Goal: Task Accomplishment & Management: Manage account settings

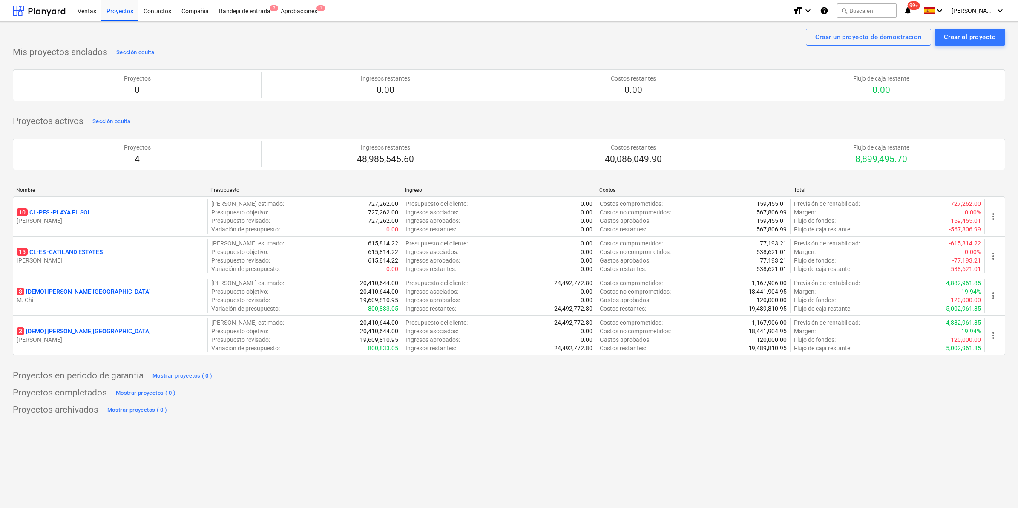
click at [131, 217] on p "C. Perez" at bounding box center [110, 220] width 187 height 9
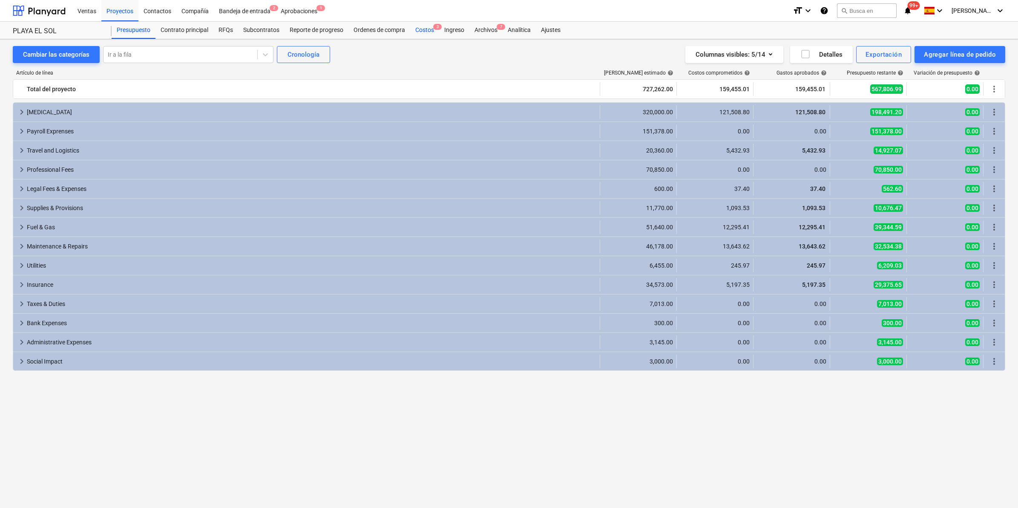
click at [425, 22] on div "Costos 3" at bounding box center [424, 30] width 29 height 17
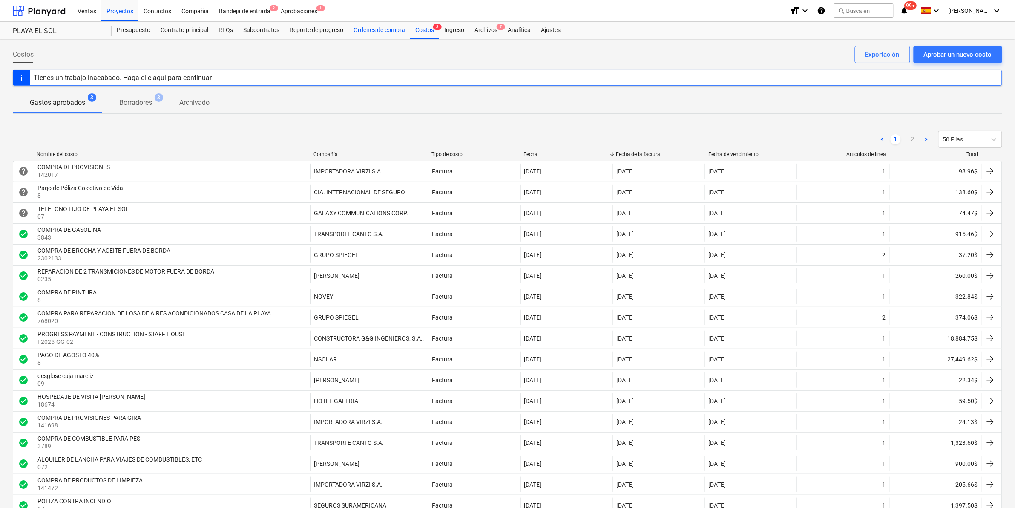
click at [392, 27] on div "Ordenes de compra" at bounding box center [379, 30] width 62 height 17
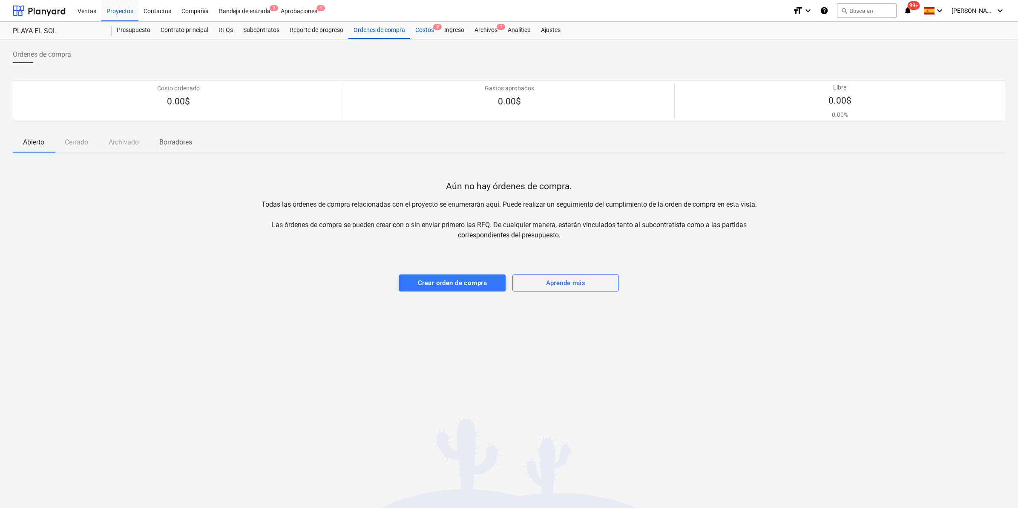
click at [434, 29] on span "3" at bounding box center [437, 27] width 9 height 6
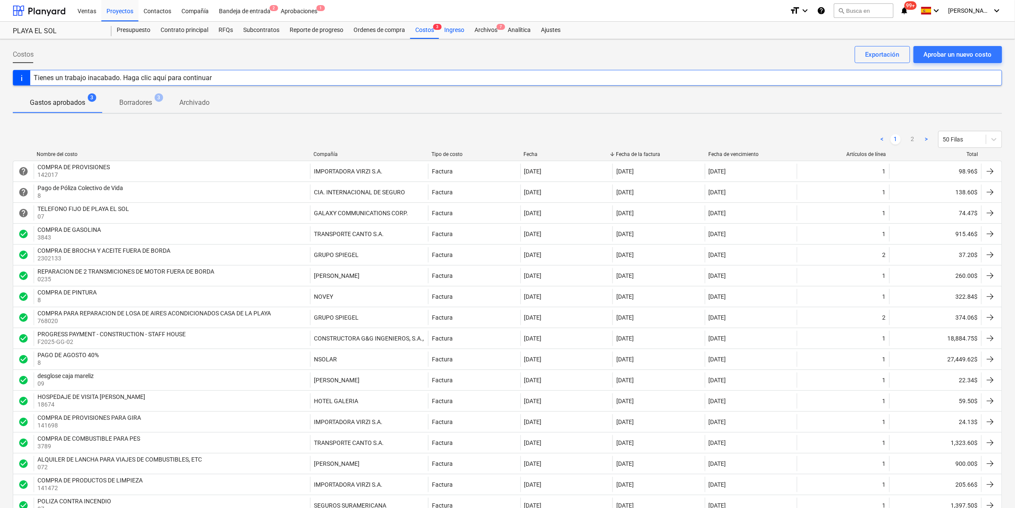
click at [452, 29] on div "Ingreso" at bounding box center [454, 30] width 30 height 17
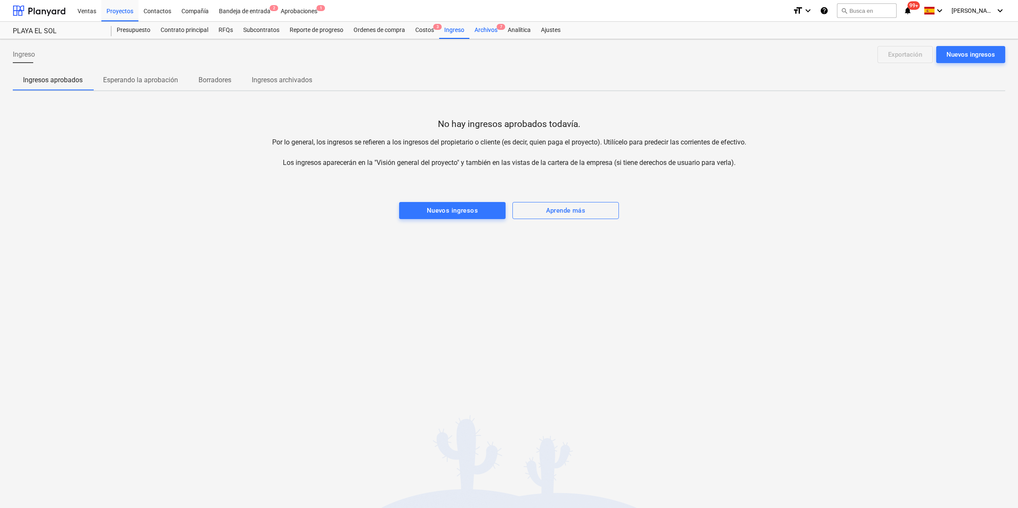
click at [492, 31] on div "Archivos 7" at bounding box center [485, 30] width 33 height 17
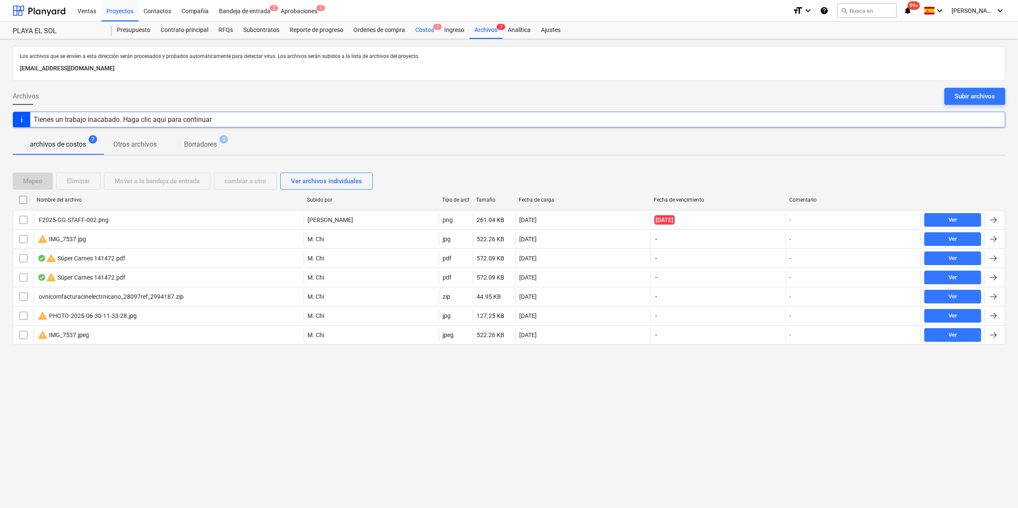
click at [425, 34] on div "Costos 3" at bounding box center [424, 30] width 29 height 17
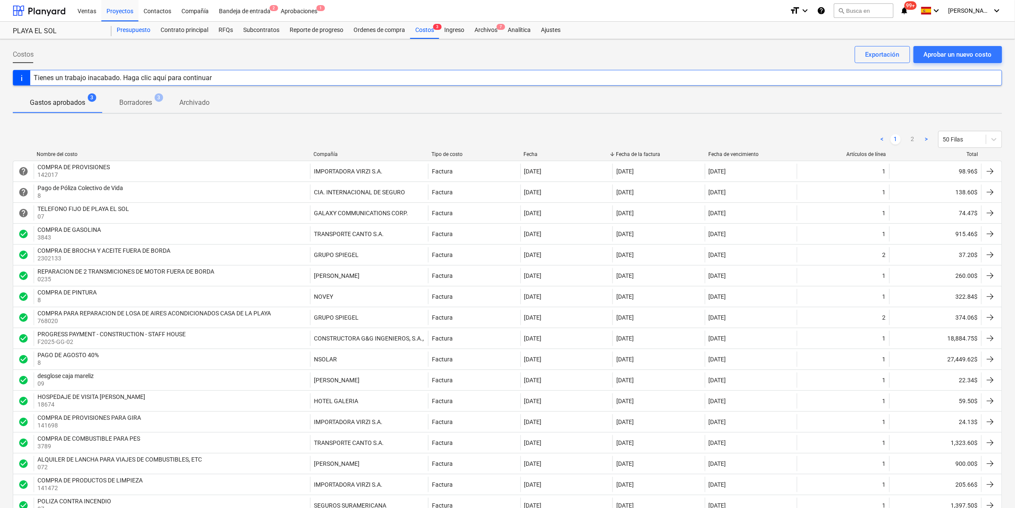
click at [140, 35] on div "Presupuesto" at bounding box center [134, 30] width 44 height 17
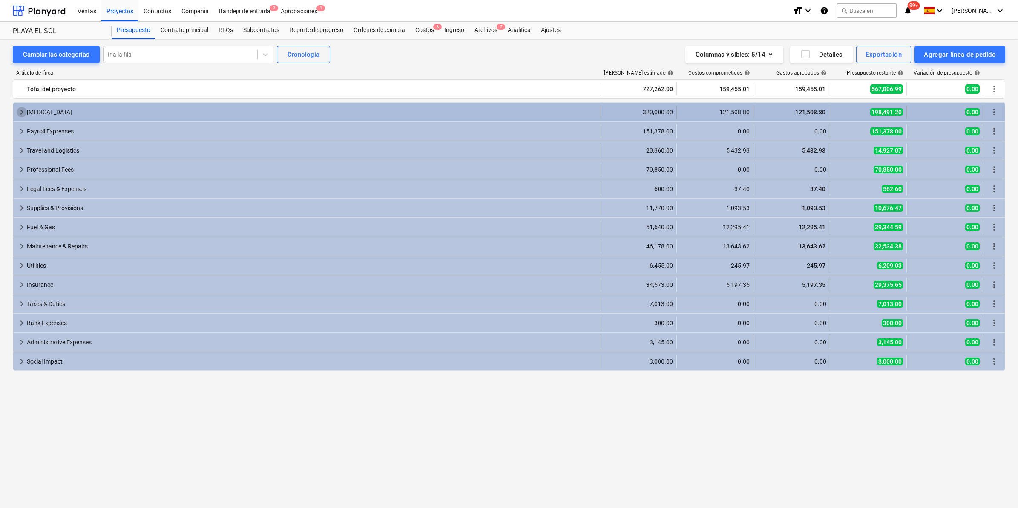
click at [23, 113] on span "keyboard_arrow_right" at bounding box center [22, 112] width 10 height 10
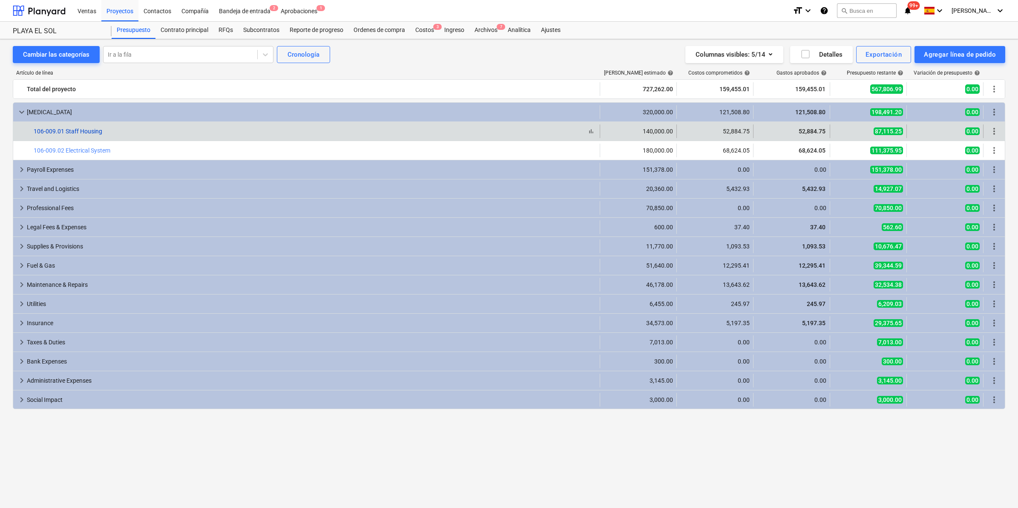
click at [92, 132] on link "106-009.01 Staff Housing" at bounding box center [68, 131] width 69 height 7
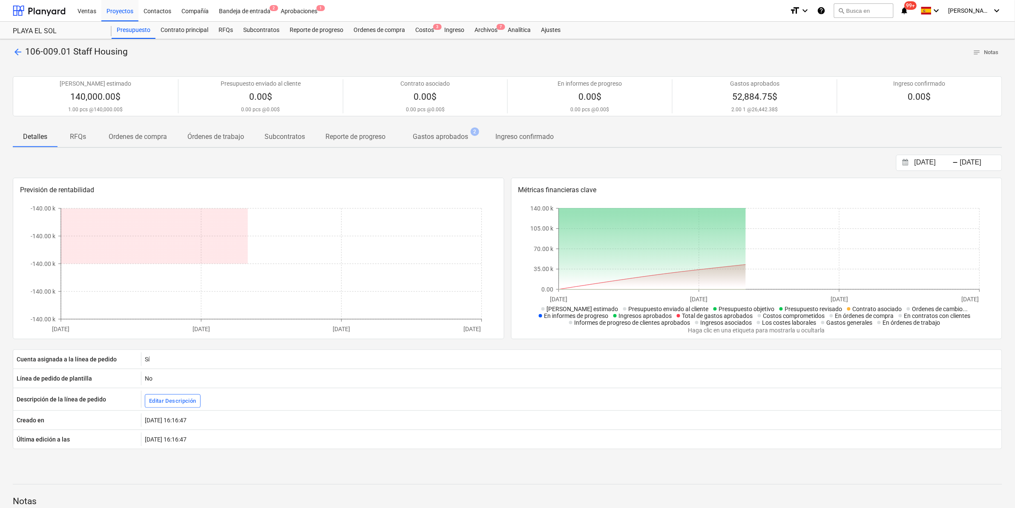
click at [9, 50] on div "arrow_back 106-009.01 Staff Housing notes Notas Costo neto estimado 140,000.00$…" at bounding box center [507, 316] width 1015 height 555
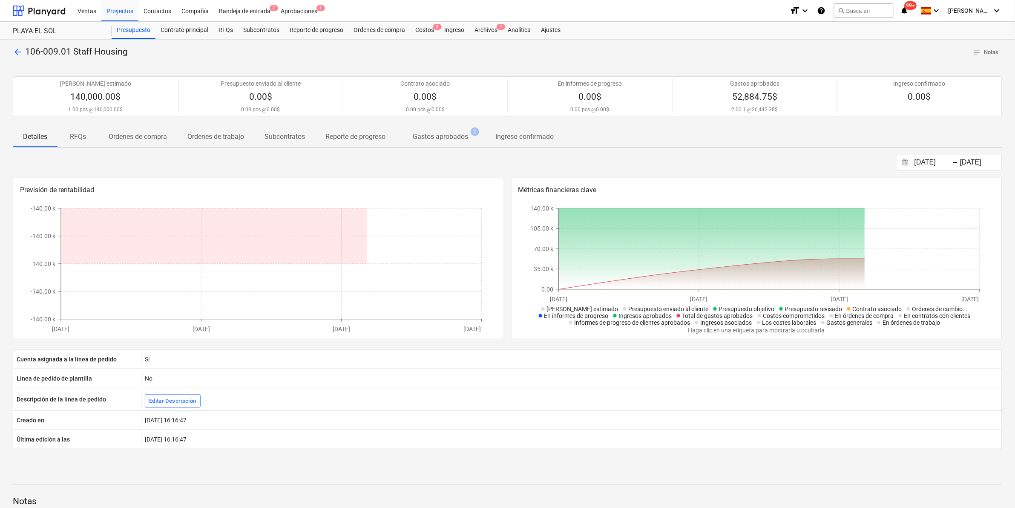
click at [17, 54] on span "arrow_back" at bounding box center [18, 52] width 10 height 10
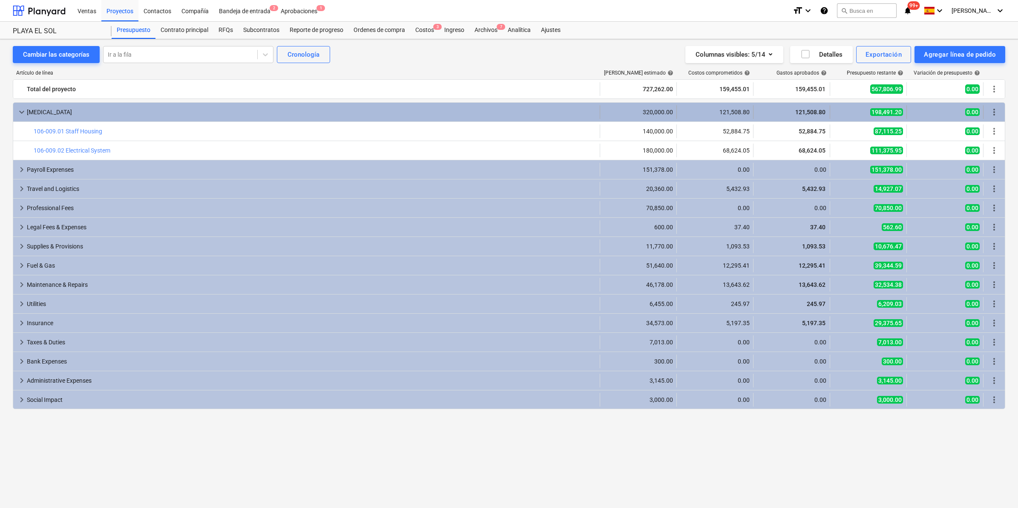
click at [15, 111] on div "keyboard_arrow_down CAPEX" at bounding box center [306, 112] width 587 height 14
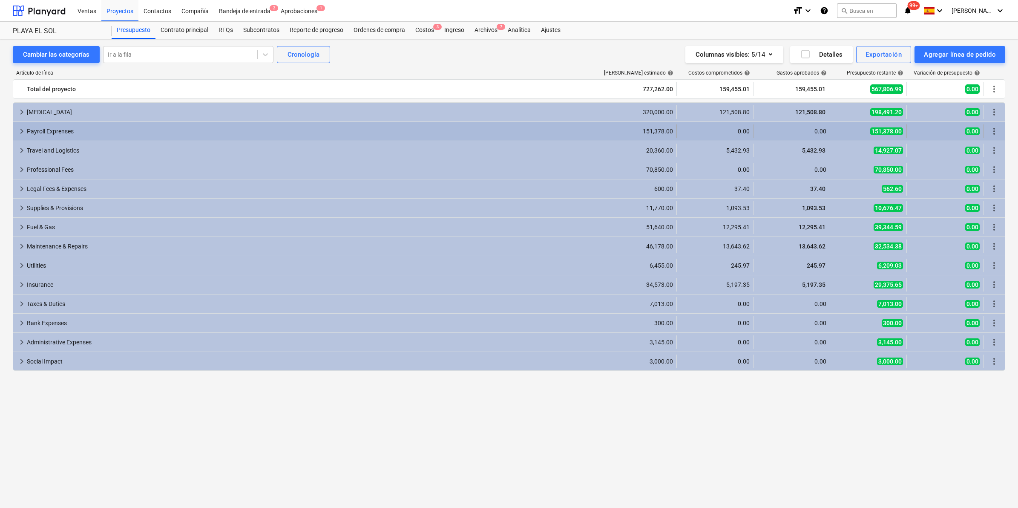
click at [22, 126] on div "keyboard_arrow_right" at bounding box center [22, 131] width 10 height 14
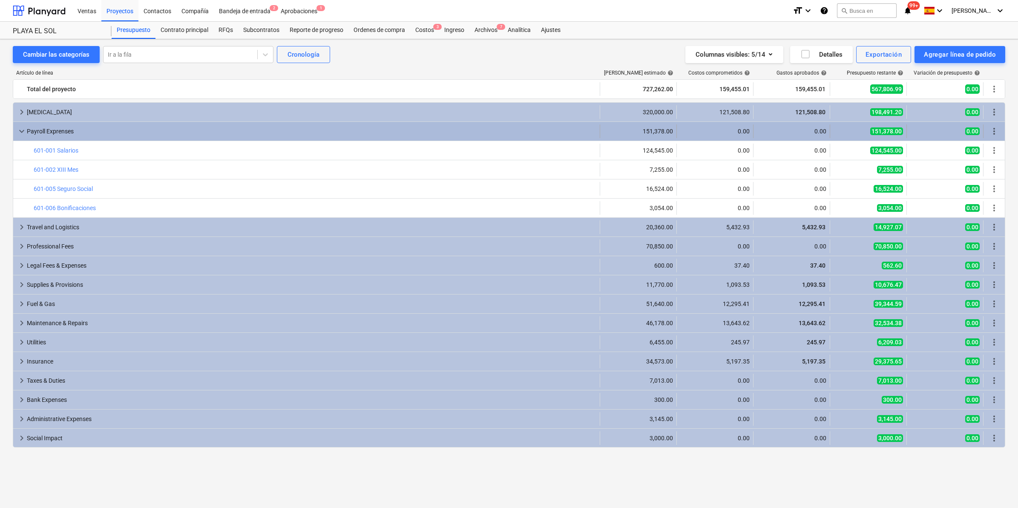
click at [60, 131] on div "Payroll Exprenses" at bounding box center [311, 131] width 569 height 14
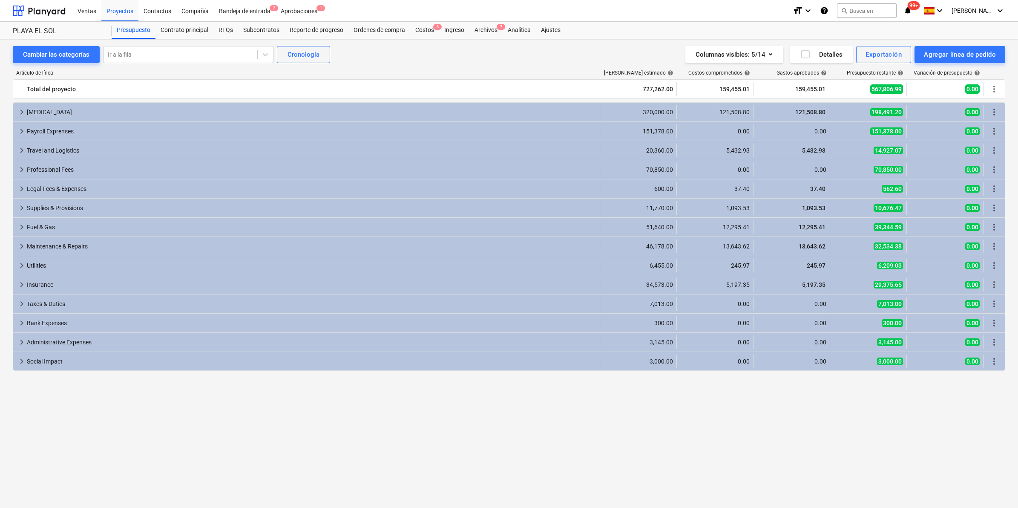
click at [60, 131] on div "Payroll Exprenses" at bounding box center [311, 131] width 569 height 14
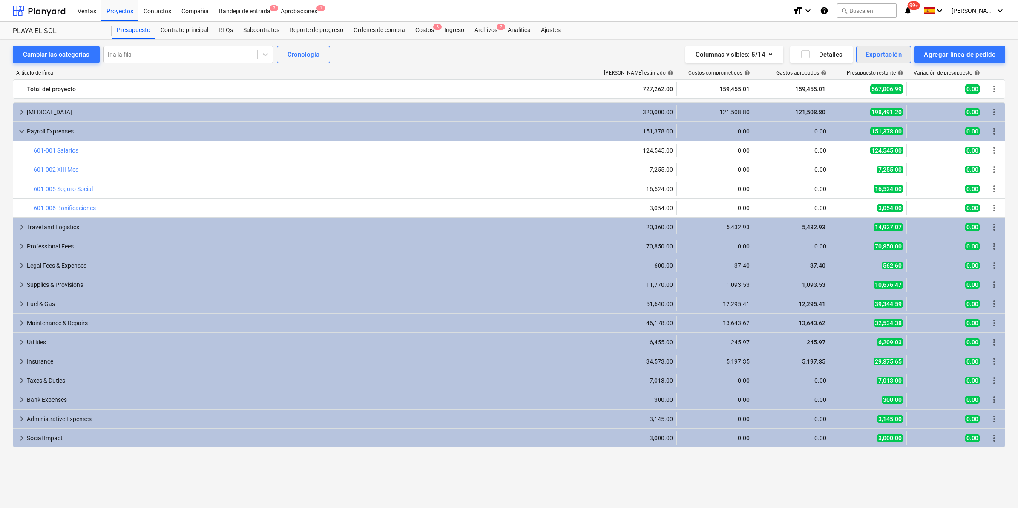
click at [890, 56] on div "Exportación" at bounding box center [883, 54] width 36 height 11
click at [878, 94] on div "XLSX (solo columnas visibles)" at bounding box center [860, 90] width 102 height 15
click at [316, 52] on div "Cronología" at bounding box center [303, 54] width 32 height 11
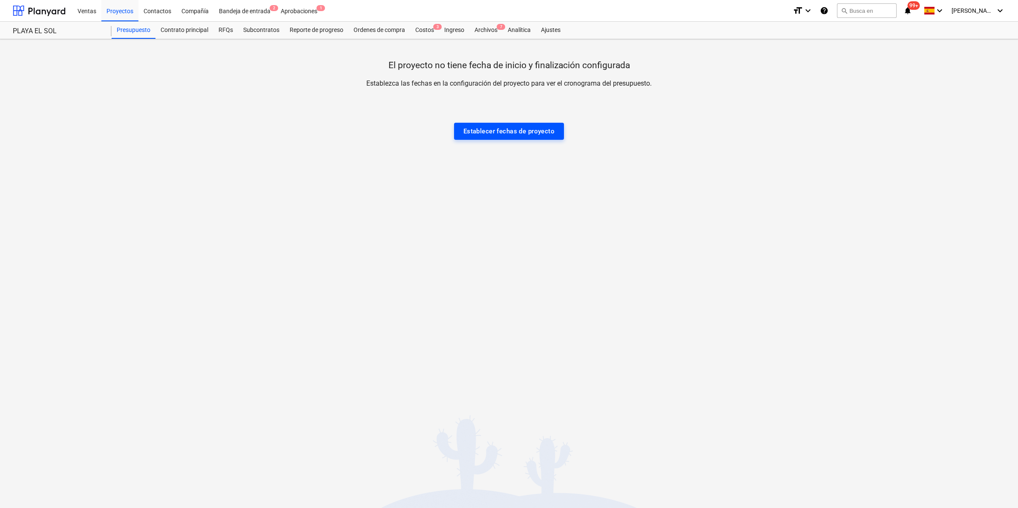
click at [511, 131] on div "Establecer fechas de proyecto" at bounding box center [508, 131] width 91 height 11
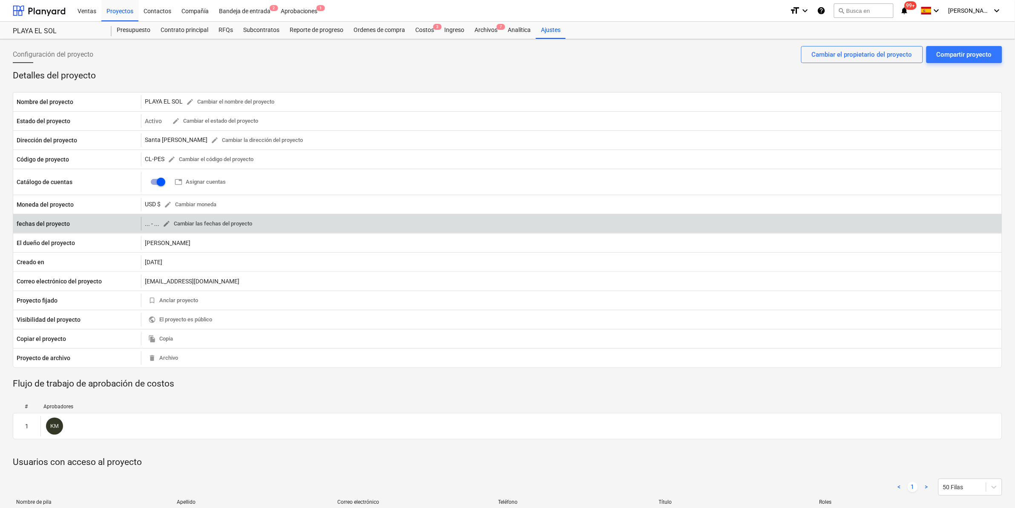
click at [171, 220] on span "edit Cambiar las fechas del proyecto" at bounding box center [207, 224] width 89 height 10
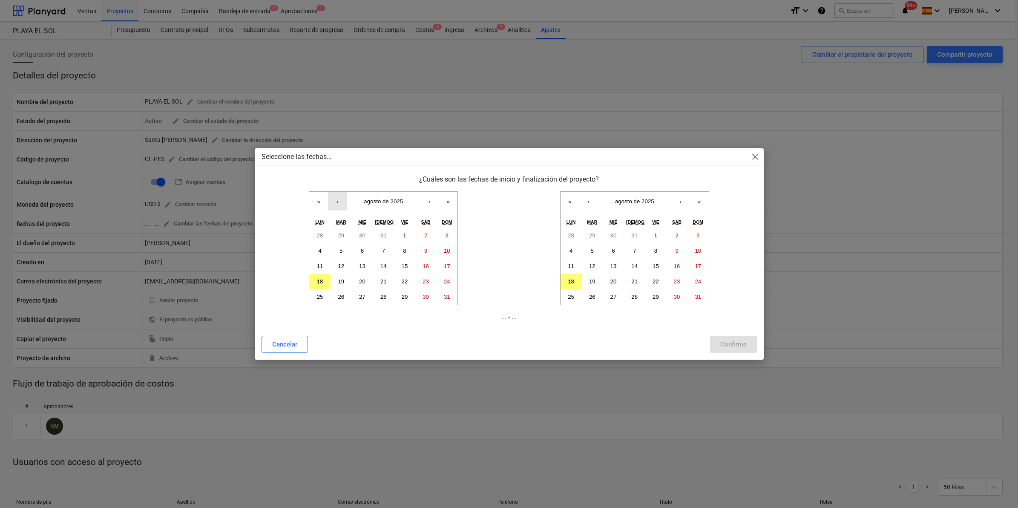
click at [337, 201] on button "‹" at bounding box center [337, 201] width 19 height 19
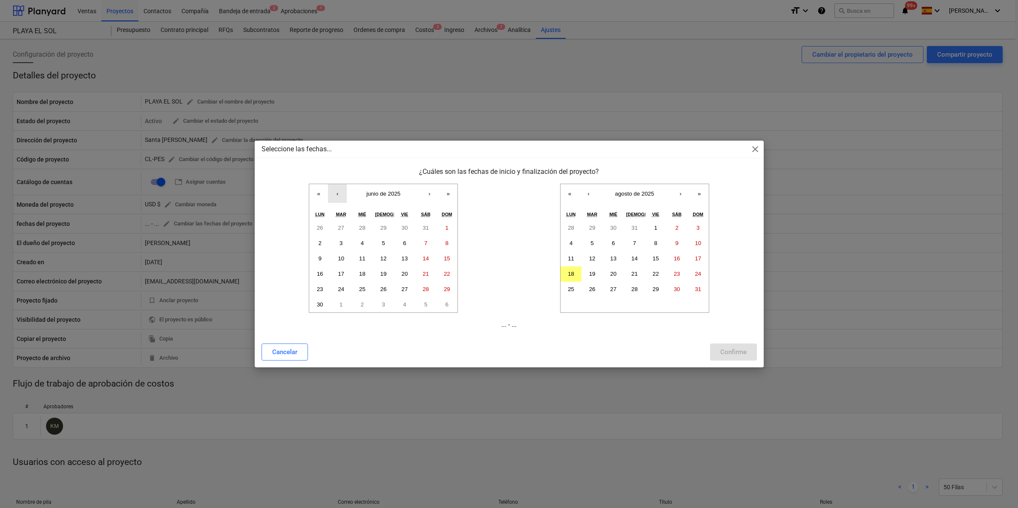
click at [337, 201] on button "‹" at bounding box center [337, 193] width 19 height 19
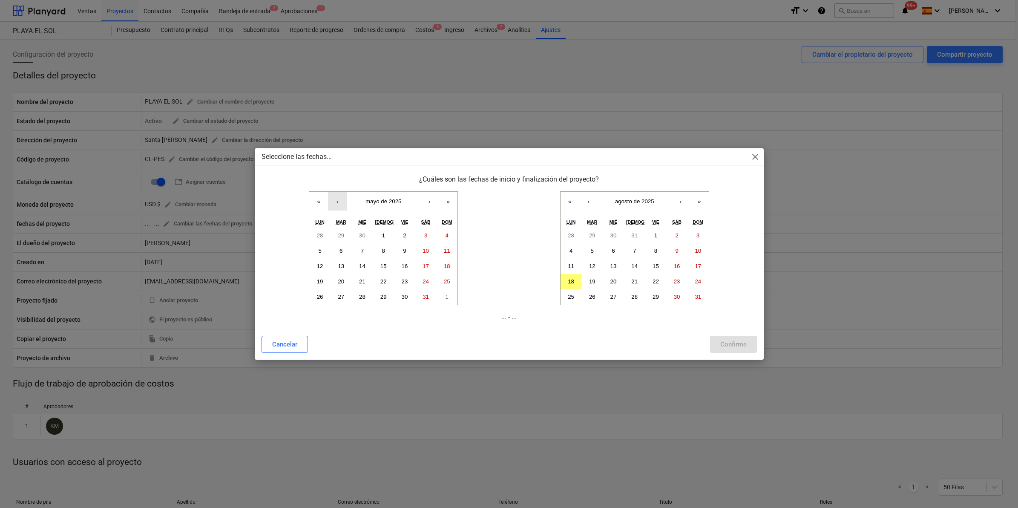
click at [336, 201] on button "‹" at bounding box center [337, 201] width 19 height 19
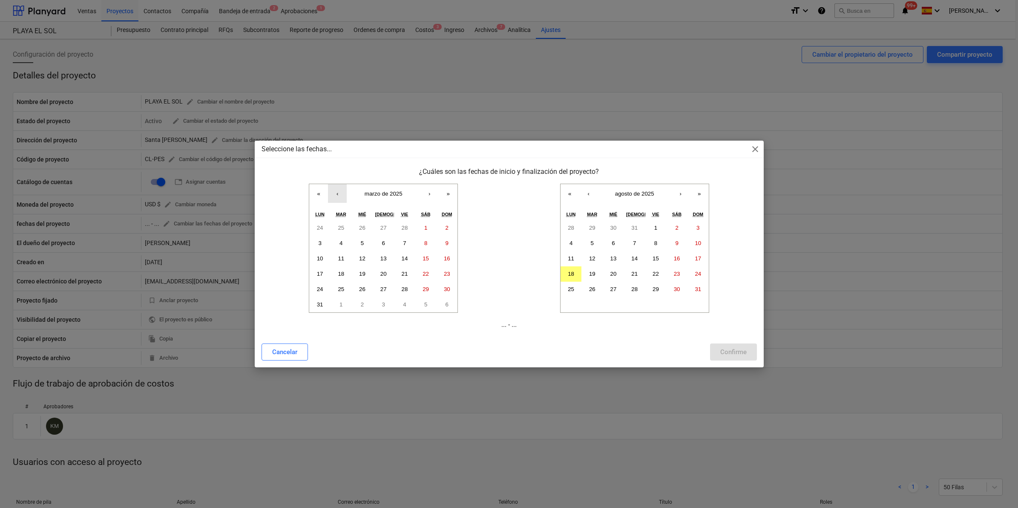
click at [336, 201] on button "‹" at bounding box center [337, 193] width 19 height 19
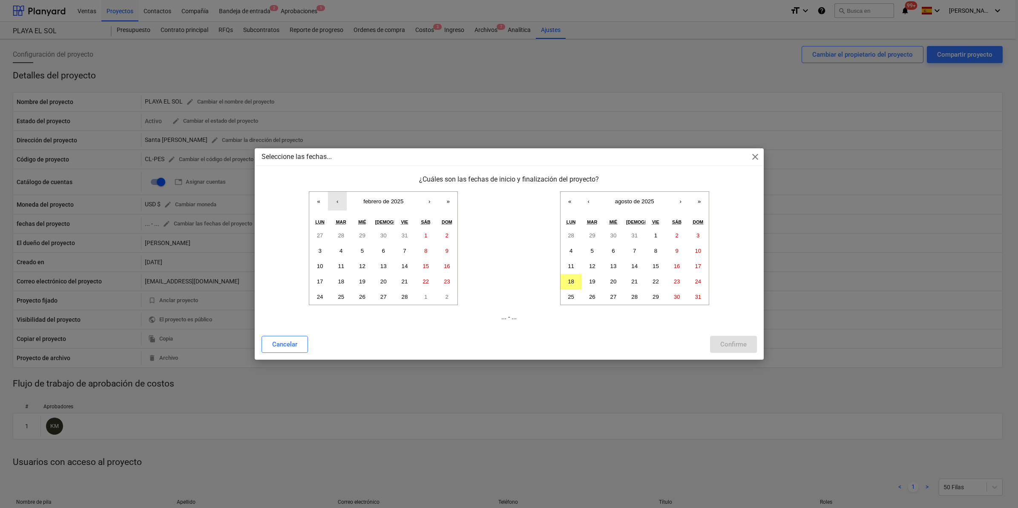
click at [334, 199] on button "‹" at bounding box center [337, 201] width 19 height 19
click at [360, 231] on button "1" at bounding box center [362, 235] width 21 height 15
click at [633, 235] on abbr "31" at bounding box center [634, 235] width 6 height 6
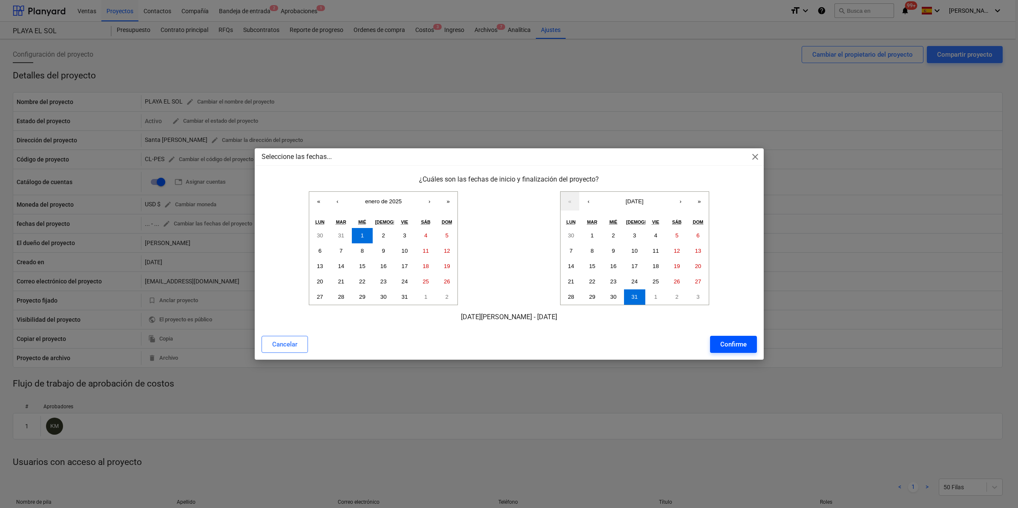
click at [740, 339] on div "Confirme" at bounding box center [733, 344] width 26 height 11
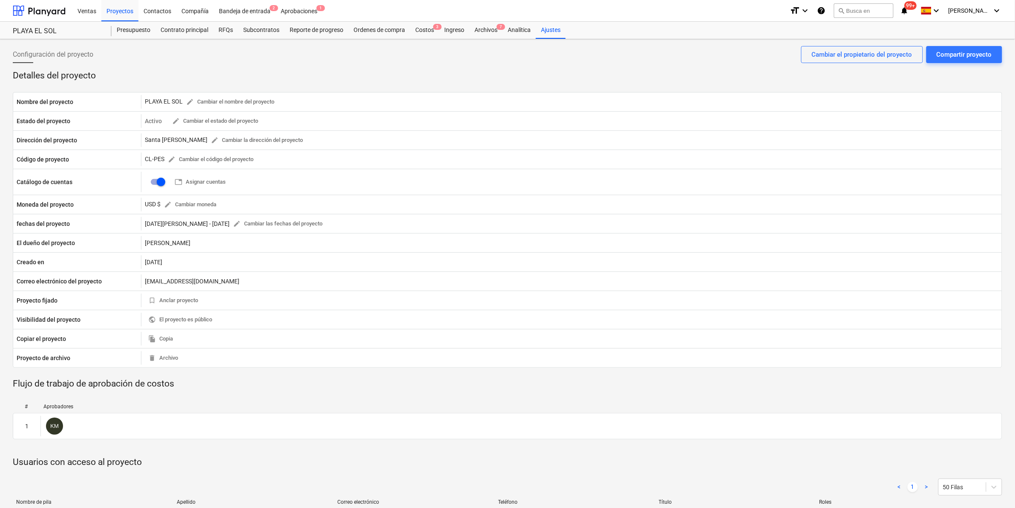
click at [388, 82] on div "Nombre del proyecto PLAYA EL SOL edit Cambiar el nombre del proyecto Estado del…" at bounding box center [507, 230] width 989 height 296
click at [345, 63] on div "Configuración del proyecto Compartir proyecto Cambiar el propietario del proyec…" at bounding box center [507, 58] width 989 height 24
click at [132, 35] on div "Presupuesto" at bounding box center [134, 30] width 44 height 17
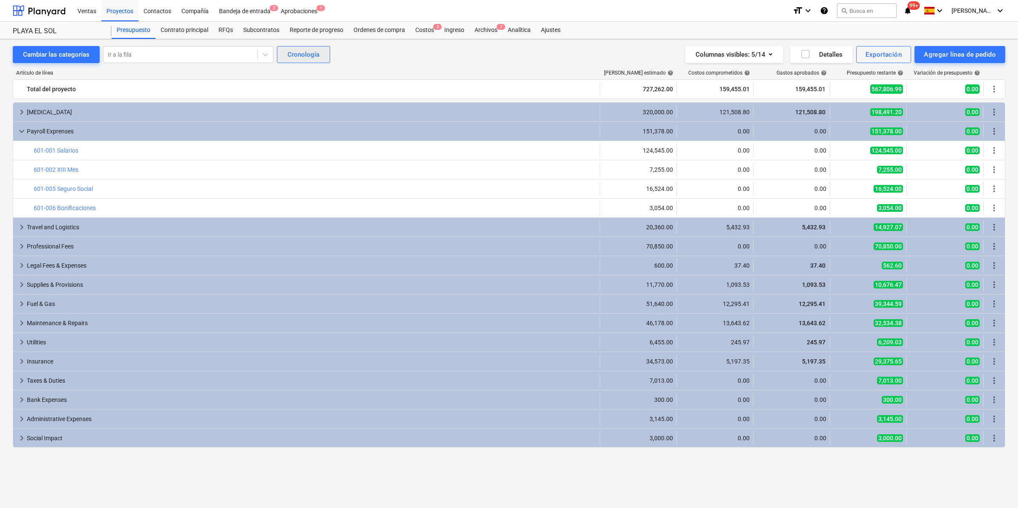
click at [326, 54] on button "Cronología" at bounding box center [303, 54] width 53 height 17
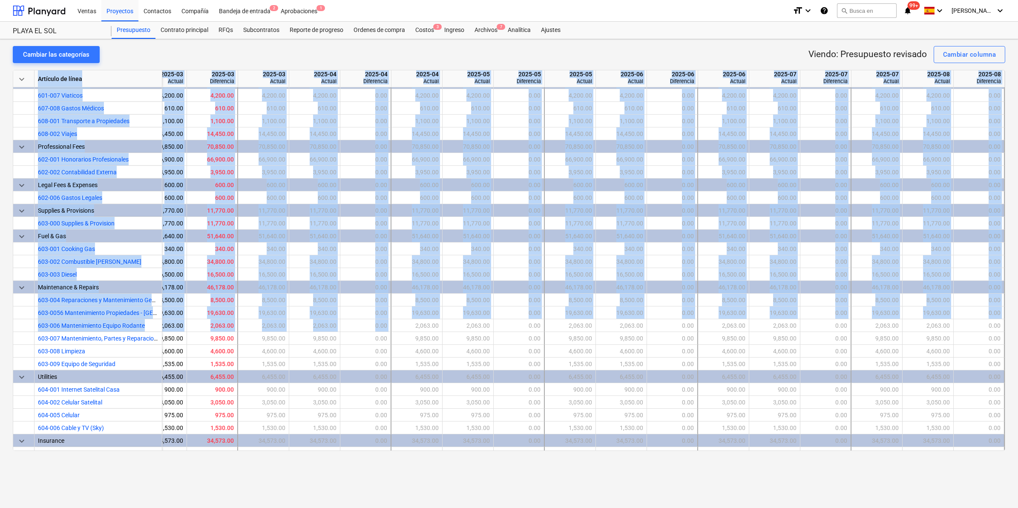
scroll to position [276, 489]
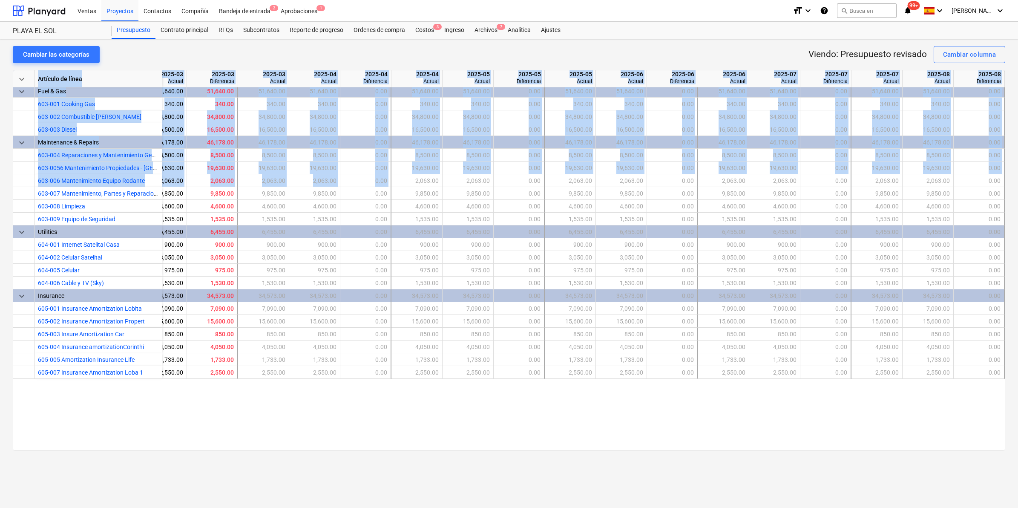
drag, startPoint x: 394, startPoint y: 443, endPoint x: 373, endPoint y: 448, distance: 21.8
click at [373, 448] on div "keyboard_arrow_down Artículo de línea 2025-02 Actual 2025-03 Actual 2025-03 Dif…" at bounding box center [509, 260] width 992 height 381
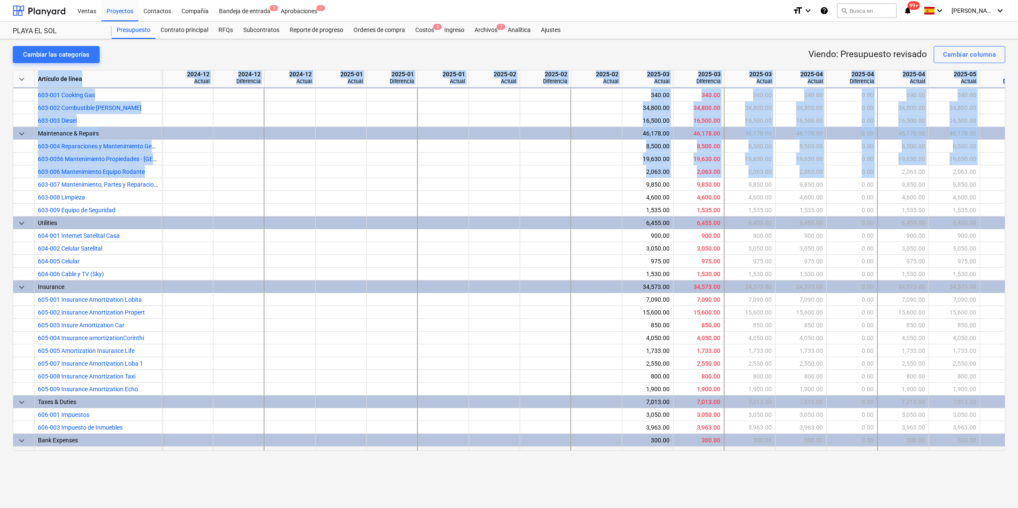
scroll to position [342, 0]
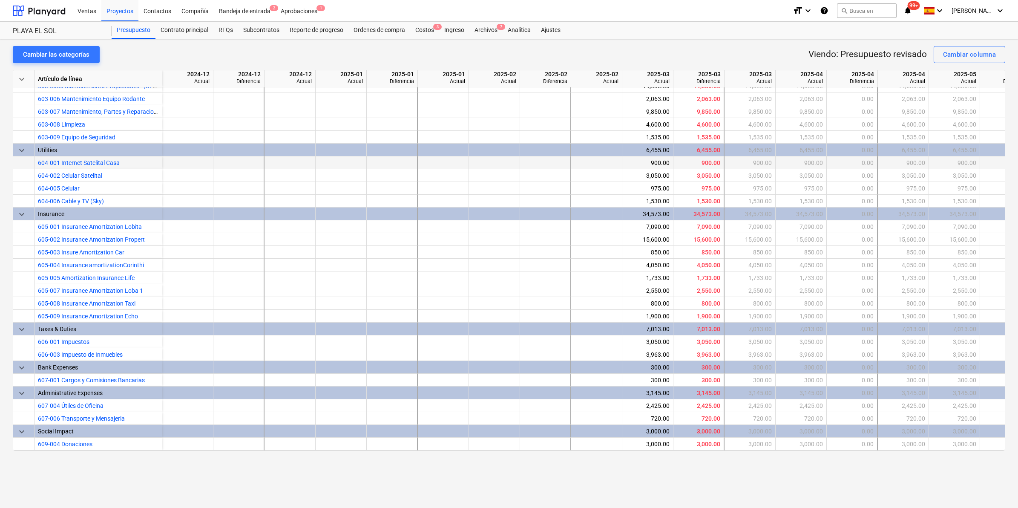
click at [706, 161] on div "900.00" at bounding box center [698, 162] width 43 height 13
click at [718, 160] on div "900.00" at bounding box center [698, 162] width 43 height 13
click at [750, 503] on div "Cambiar las categorías Viendo: Presupuesto revisado Cambiar columna keyboard_ar…" at bounding box center [509, 273] width 1018 height 468
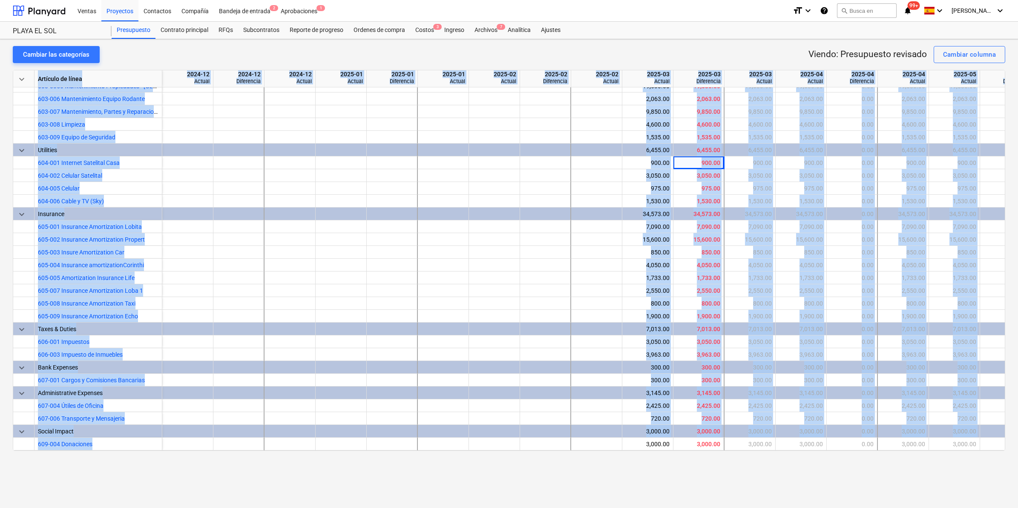
drag, startPoint x: 591, startPoint y: 448, endPoint x: 654, endPoint y: 450, distance: 62.6
click at [654, 450] on div "keyboard_arrow_down Artículo de línea 2024-12 Actual 2024-12 Diferencia 2024-12…" at bounding box center [509, 260] width 992 height 381
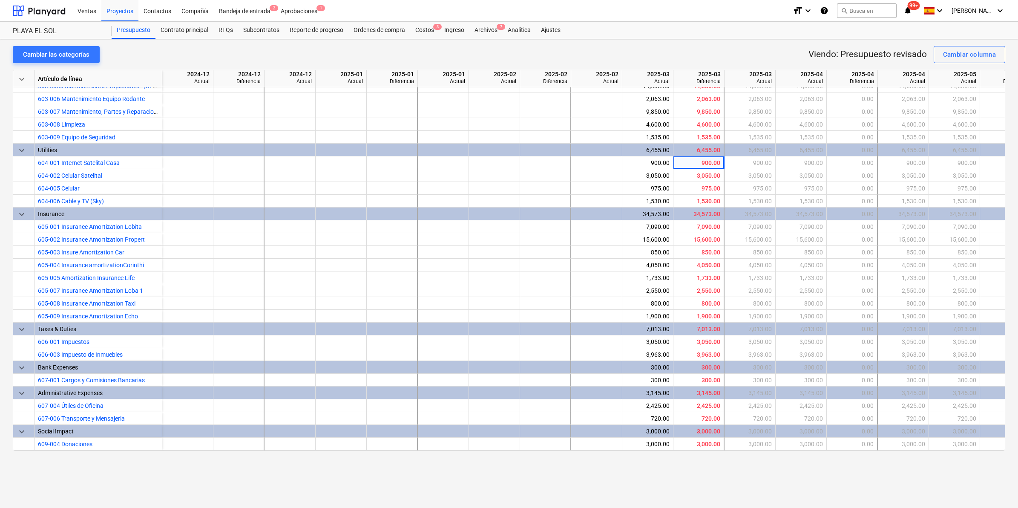
drag, startPoint x: 654, startPoint y: 450, endPoint x: 716, endPoint y: 501, distance: 80.8
click at [716, 501] on div "Cambiar las categorías Viendo: Presupuesto revisado Cambiar columna keyboard_ar…" at bounding box center [509, 273] width 1018 height 468
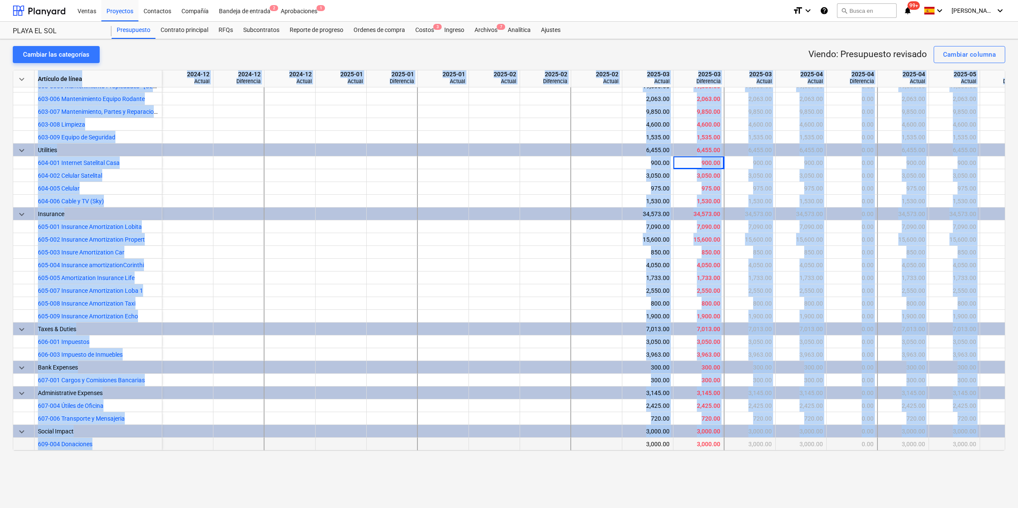
drag, startPoint x: 511, startPoint y: 451, endPoint x: 578, endPoint y: 443, distance: 66.9
click at [578, 443] on div "keyboard_arrow_down Artículo de línea 2024-12 Actual 2024-12 Diferencia 2024-12…" at bounding box center [509, 260] width 992 height 381
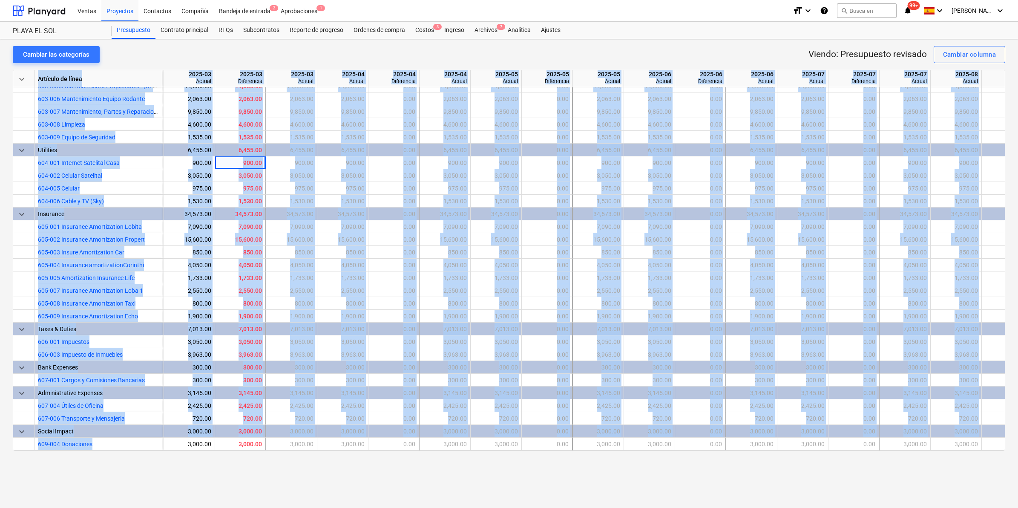
scroll to position [342, 459]
click at [526, 241] on div "0.00" at bounding box center [546, 239] width 43 height 13
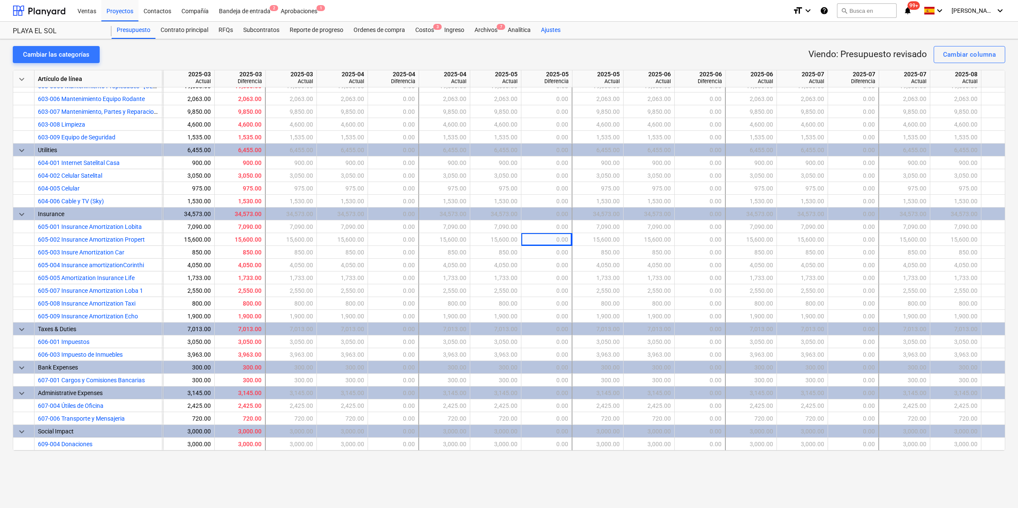
click at [547, 29] on div "Ajustes" at bounding box center [551, 30] width 30 height 17
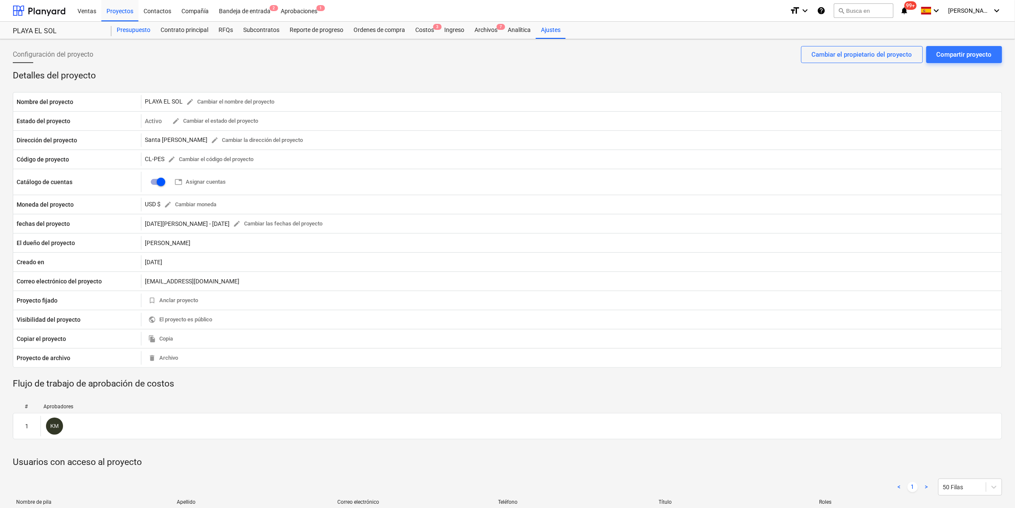
click at [133, 29] on div "Presupuesto" at bounding box center [134, 30] width 44 height 17
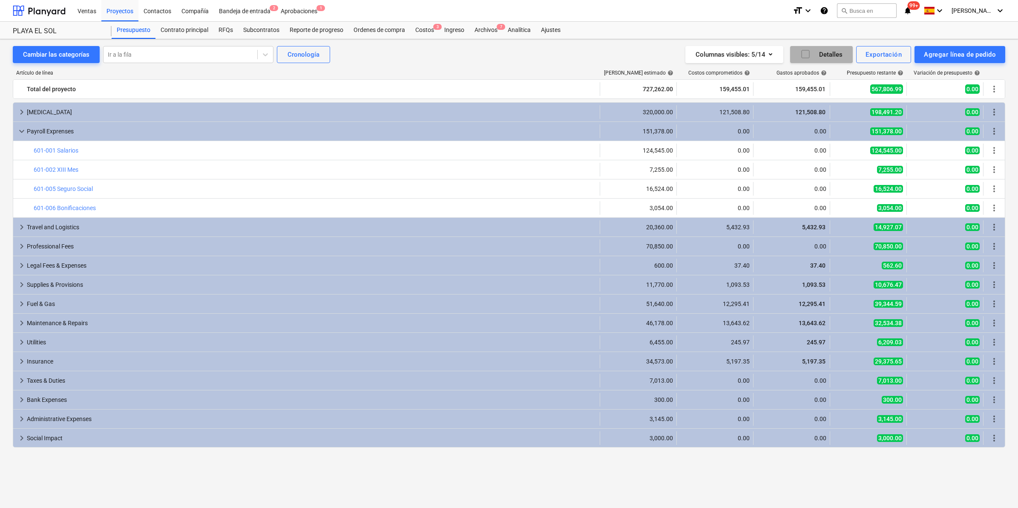
click at [806, 57] on icon "button" at bounding box center [805, 54] width 10 height 10
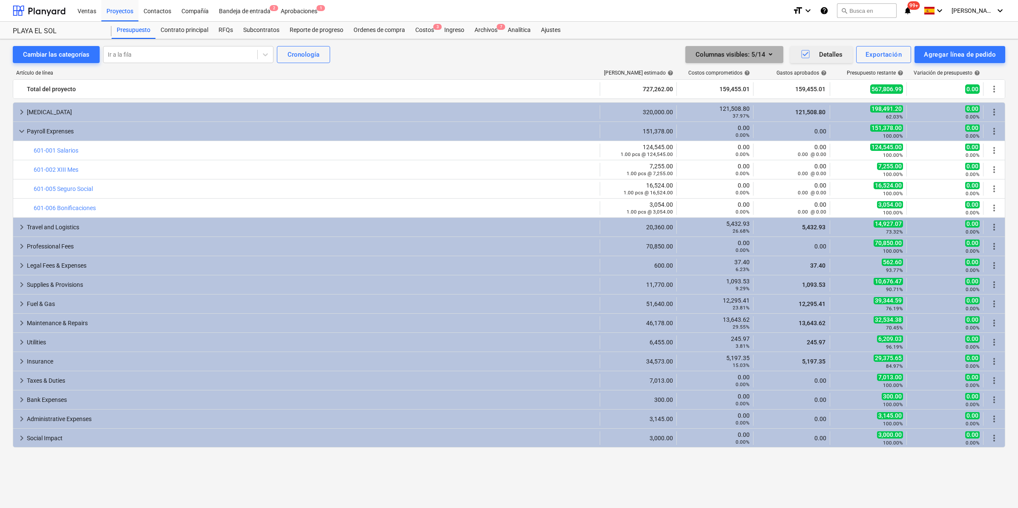
click at [770, 54] on icon "button" at bounding box center [770, 54] width 3 height 2
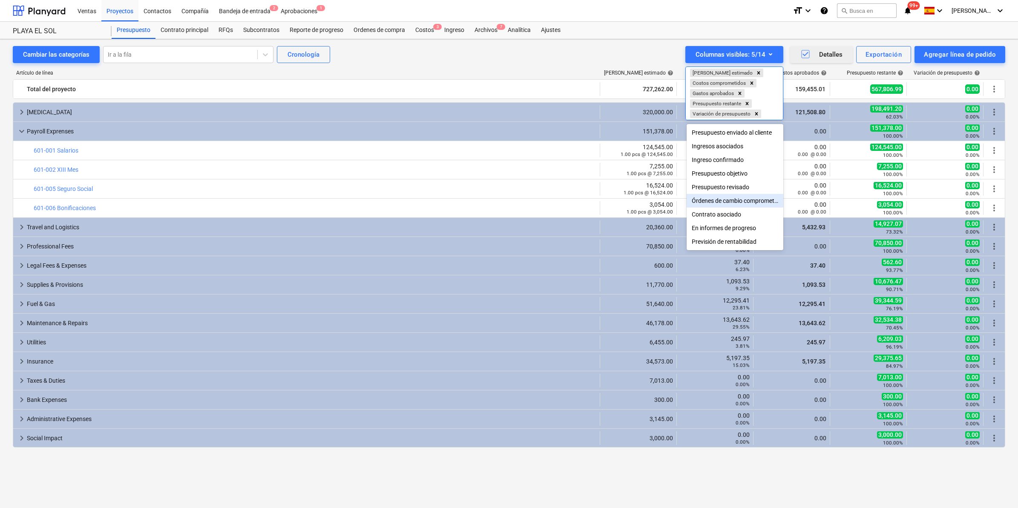
scroll to position [3, 0]
click at [799, 483] on div at bounding box center [509, 254] width 1018 height 508
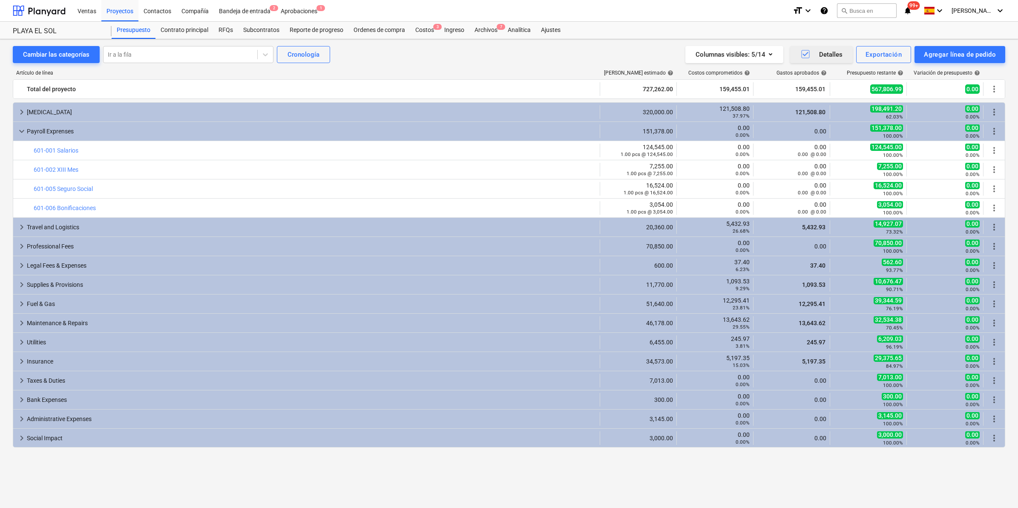
click at [805, 53] on icon "button" at bounding box center [805, 54] width 10 height 10
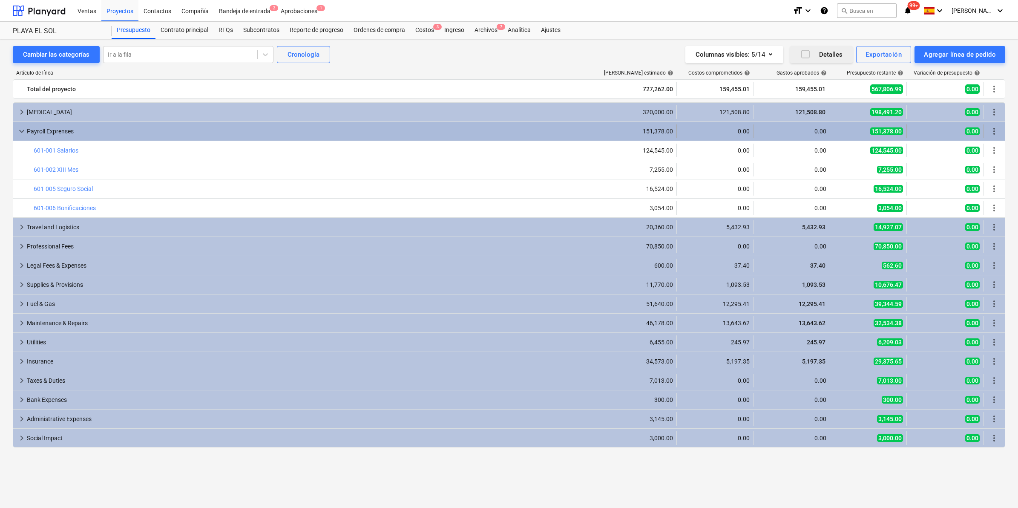
click at [26, 131] on span "keyboard_arrow_down" at bounding box center [22, 131] width 10 height 10
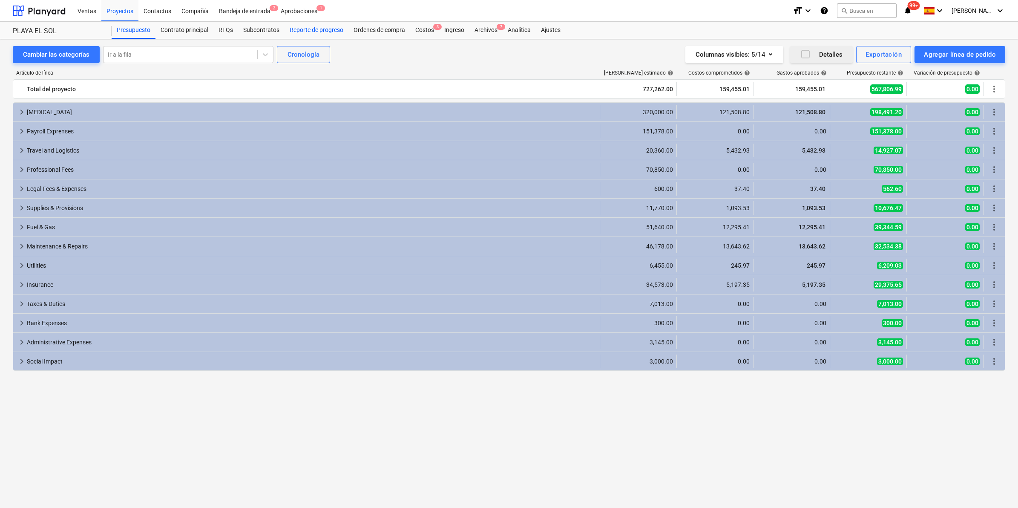
click at [308, 30] on div "Reporte de progreso" at bounding box center [316, 30] width 64 height 17
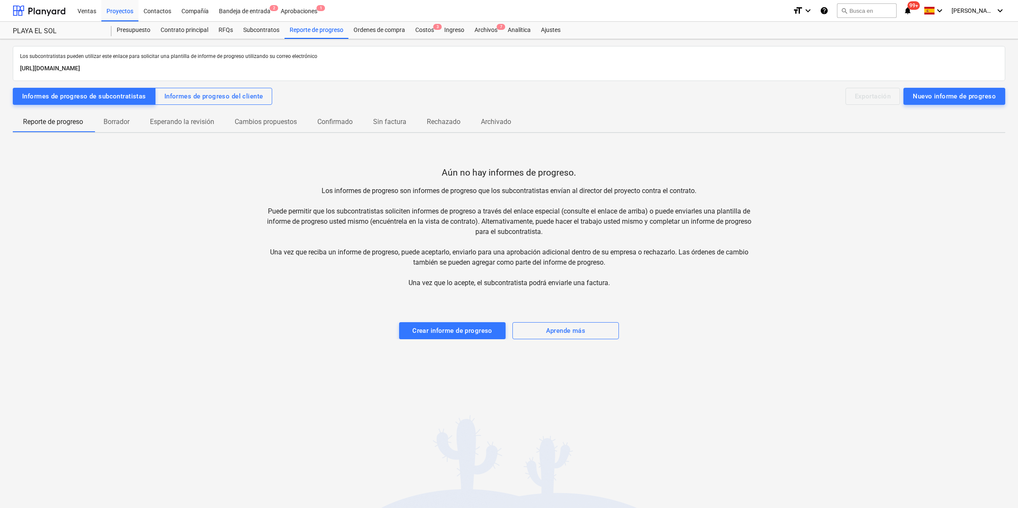
click at [124, 128] on span "Borrador" at bounding box center [116, 121] width 46 height 15
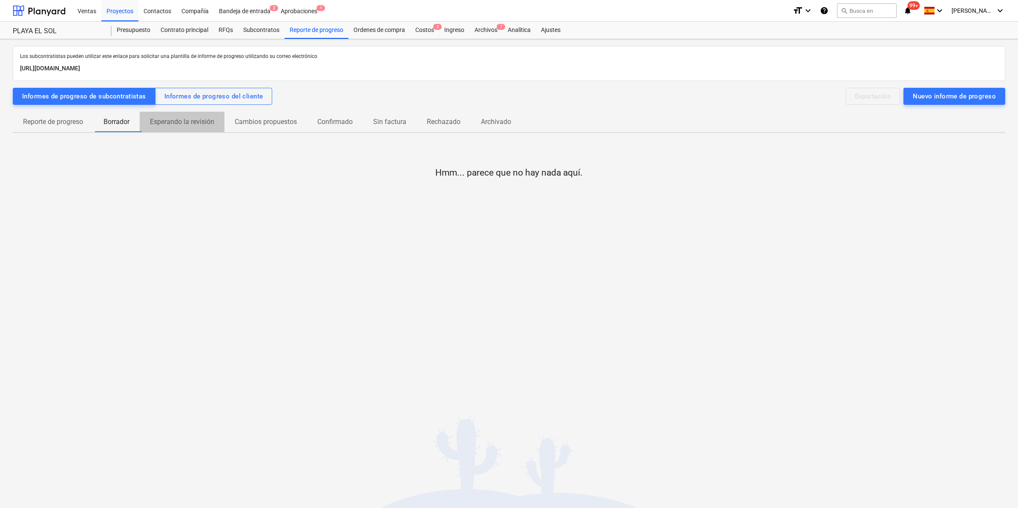
click at [195, 123] on p "Esperando la revisión" at bounding box center [182, 122] width 64 height 10
click at [264, 120] on p "Cambios propuestos" at bounding box center [266, 122] width 62 height 10
click at [35, 126] on p "Reporte de progreso" at bounding box center [53, 122] width 60 height 10
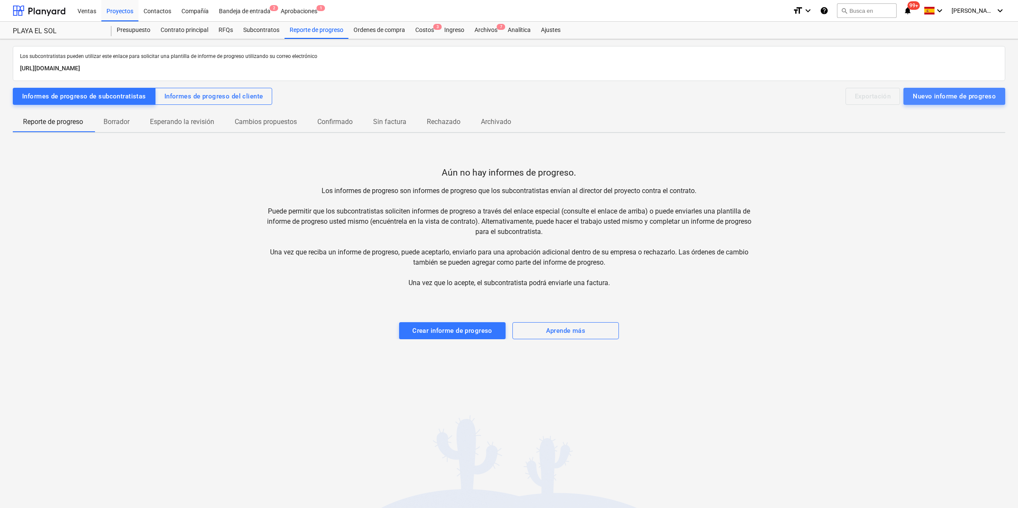
click at [948, 101] on div "Nuevo informe de progreso" at bounding box center [954, 96] width 83 height 11
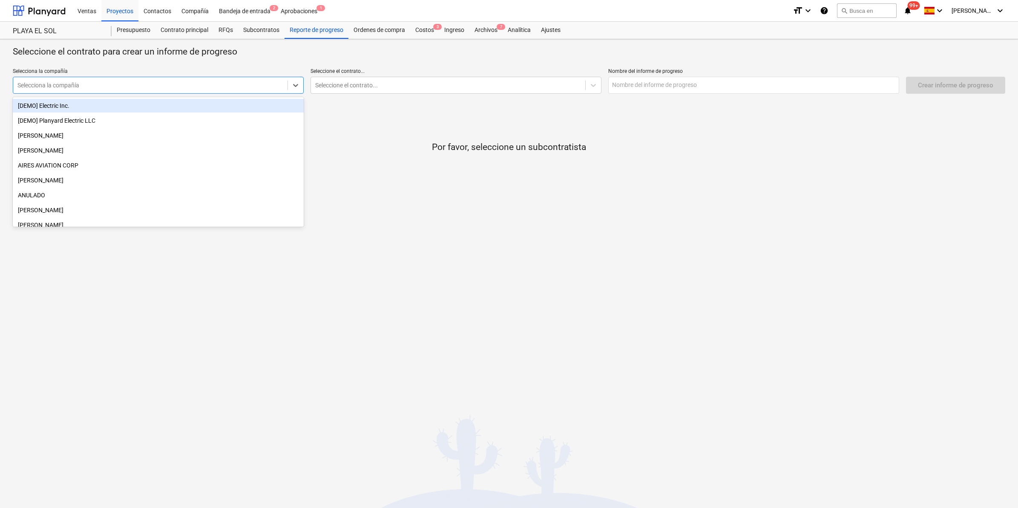
click at [268, 82] on div at bounding box center [150, 85] width 266 height 9
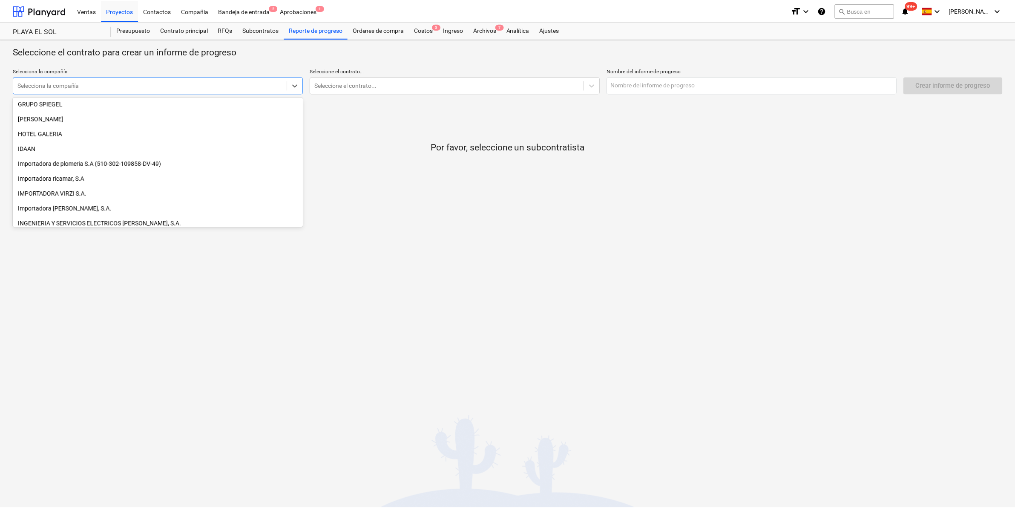
scroll to position [639, 0]
click at [419, 31] on div "Costos 3" at bounding box center [424, 30] width 29 height 17
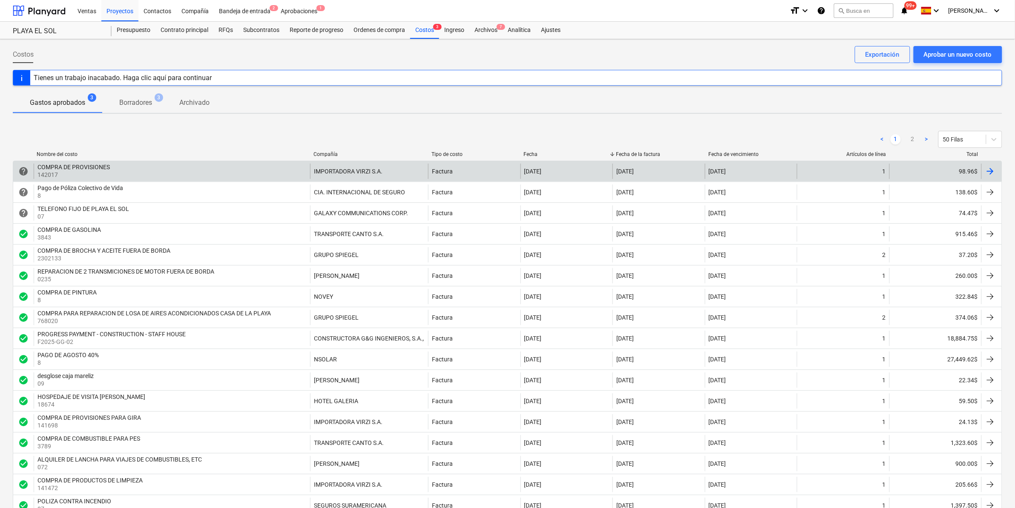
click at [988, 171] on div at bounding box center [990, 171] width 10 height 10
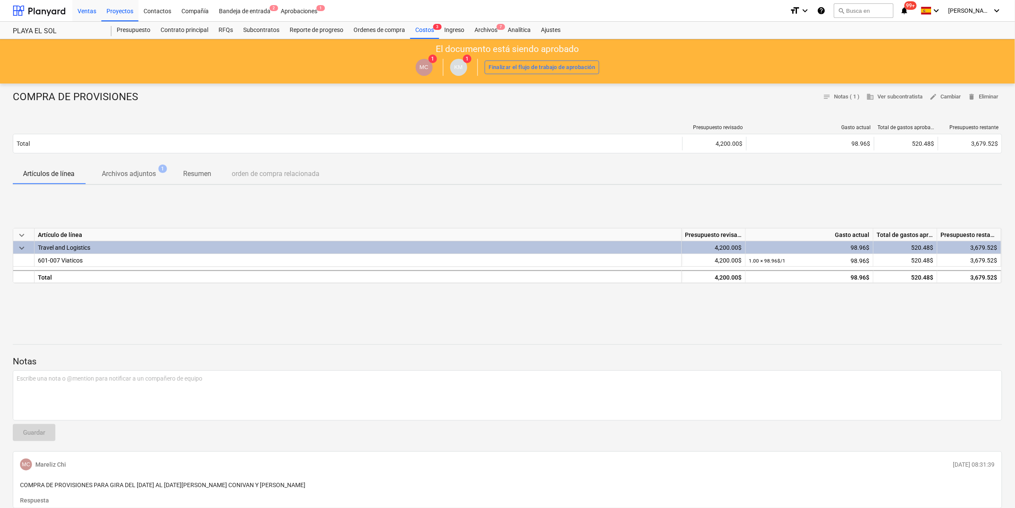
click at [80, 12] on div "Ventas" at bounding box center [86, 11] width 29 height 22
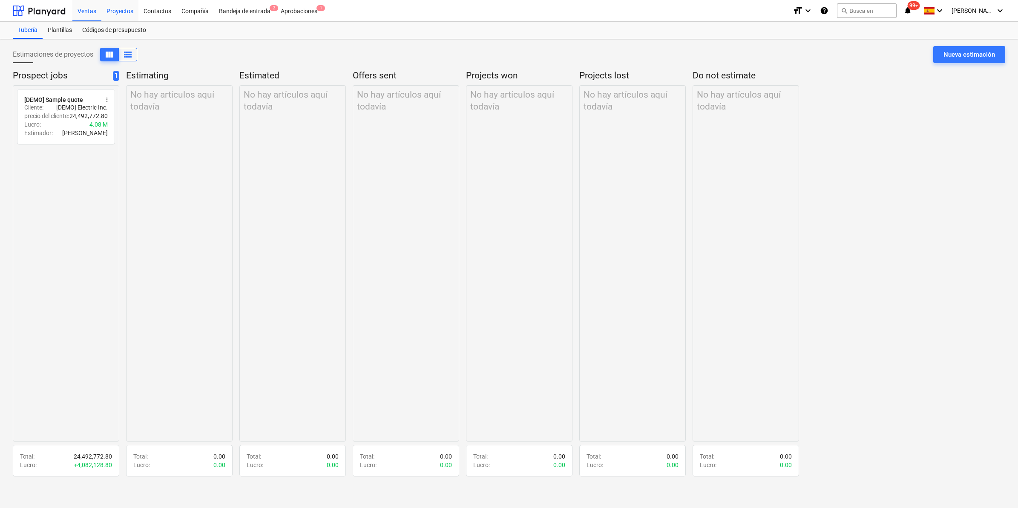
click at [120, 14] on div "Proyectos" at bounding box center [119, 11] width 37 height 22
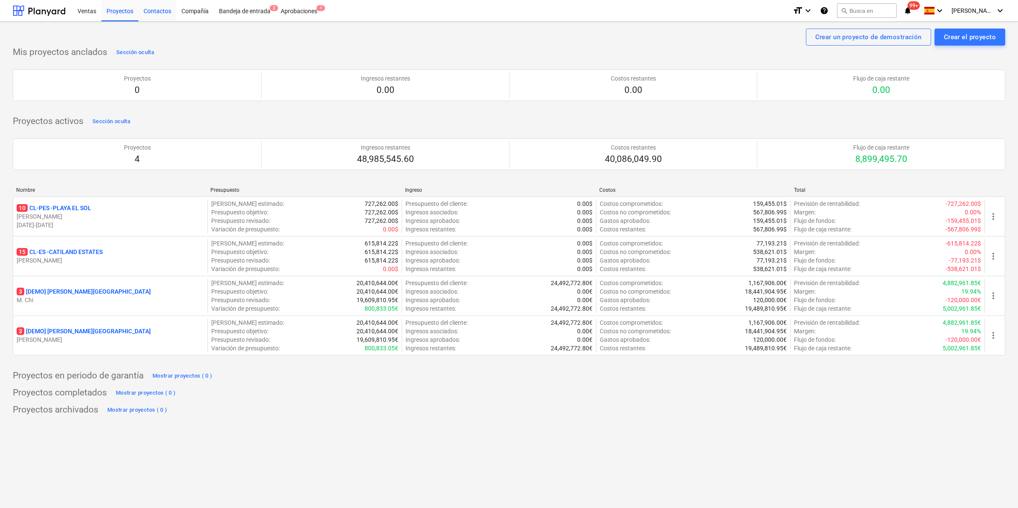
click at [149, 16] on div "Contactos" at bounding box center [157, 11] width 38 height 22
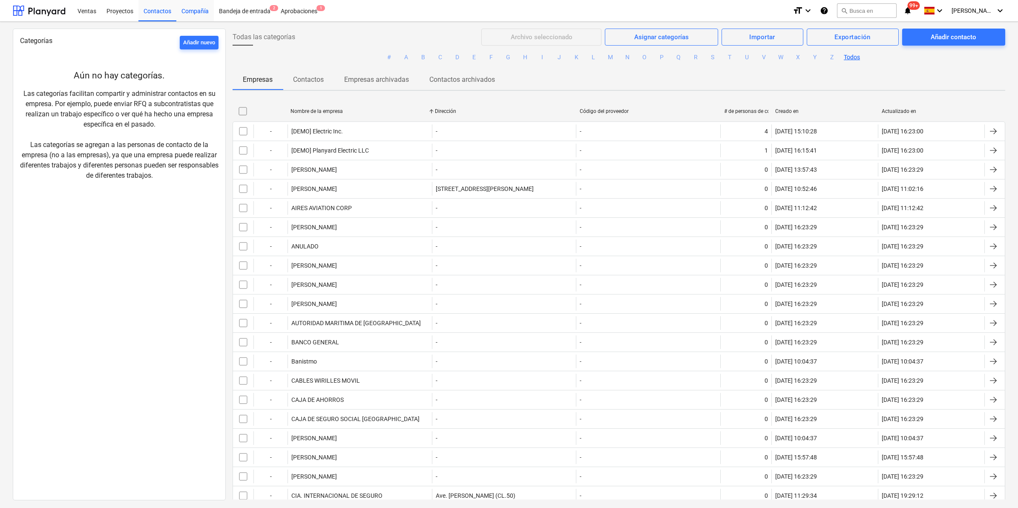
click at [206, 13] on div "Compañía" at bounding box center [194, 11] width 37 height 22
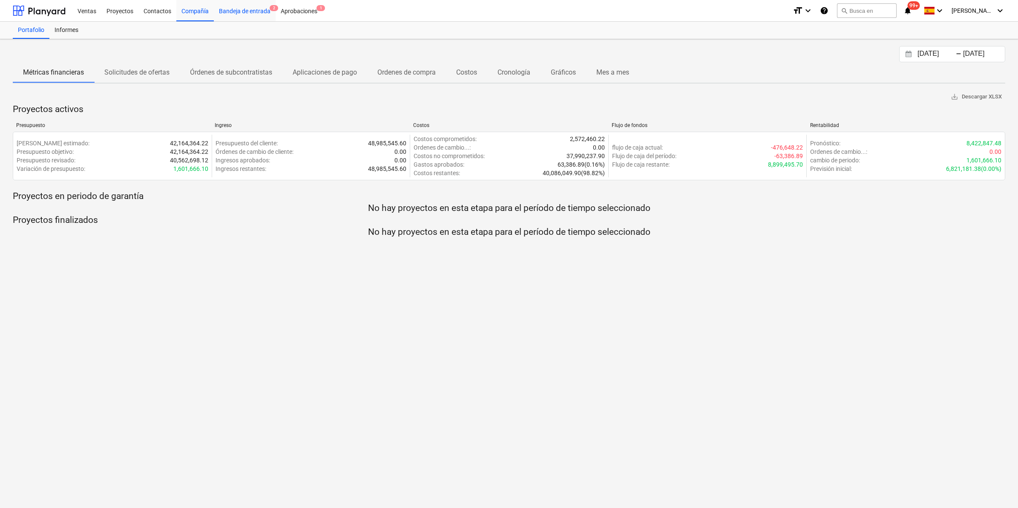
click at [224, 1] on div "Bandeja de entrada 2" at bounding box center [245, 11] width 62 height 22
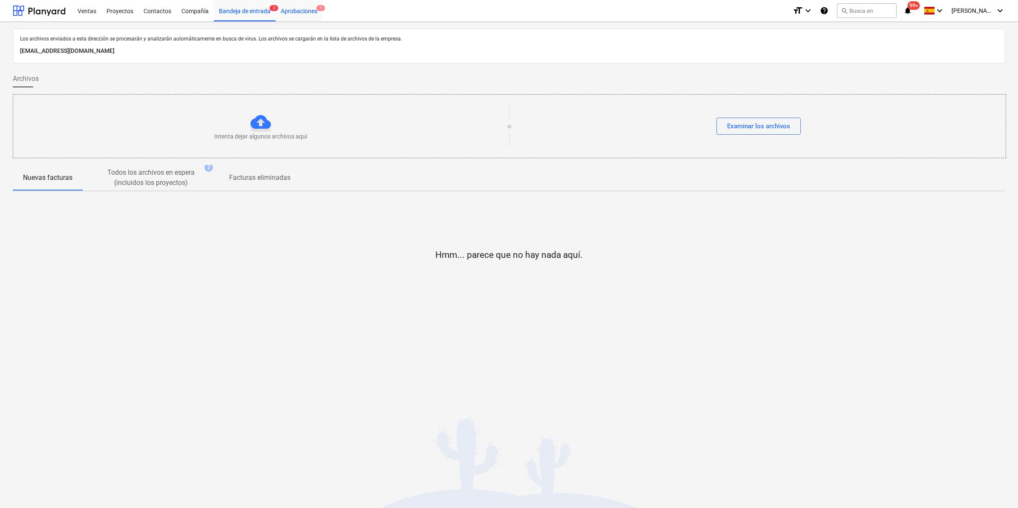
click at [290, 9] on div "Aprobaciones 1" at bounding box center [299, 11] width 47 height 22
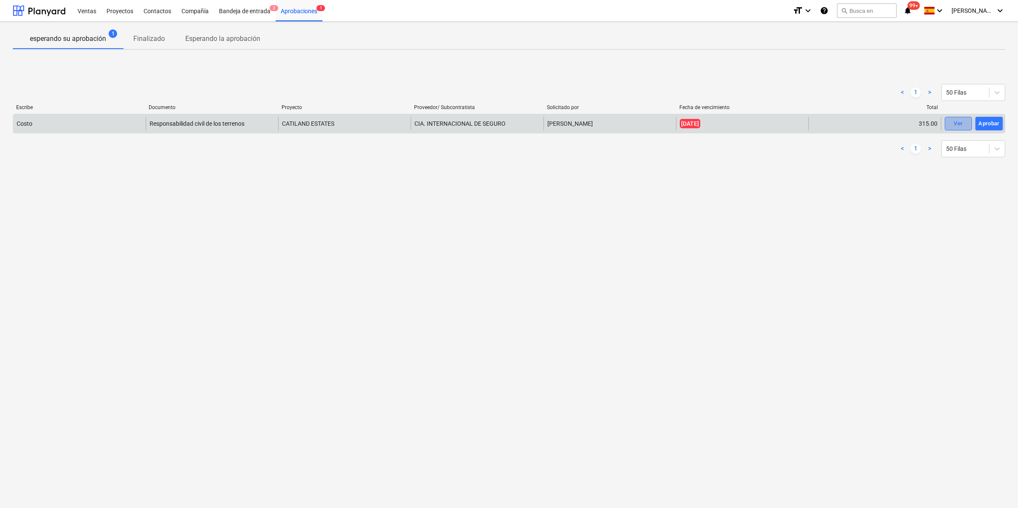
click at [954, 121] on div "Ver" at bounding box center [958, 124] width 9 height 10
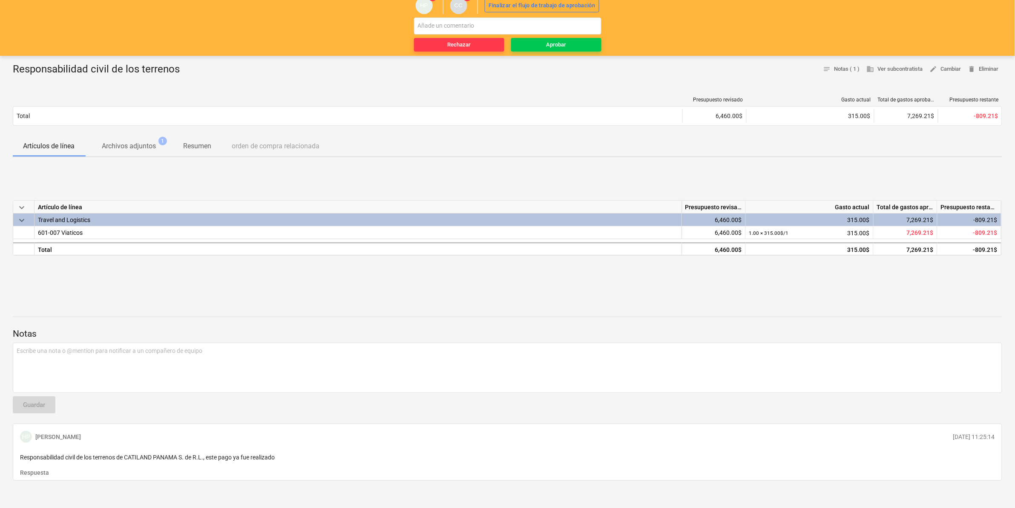
scroll to position [69, 0]
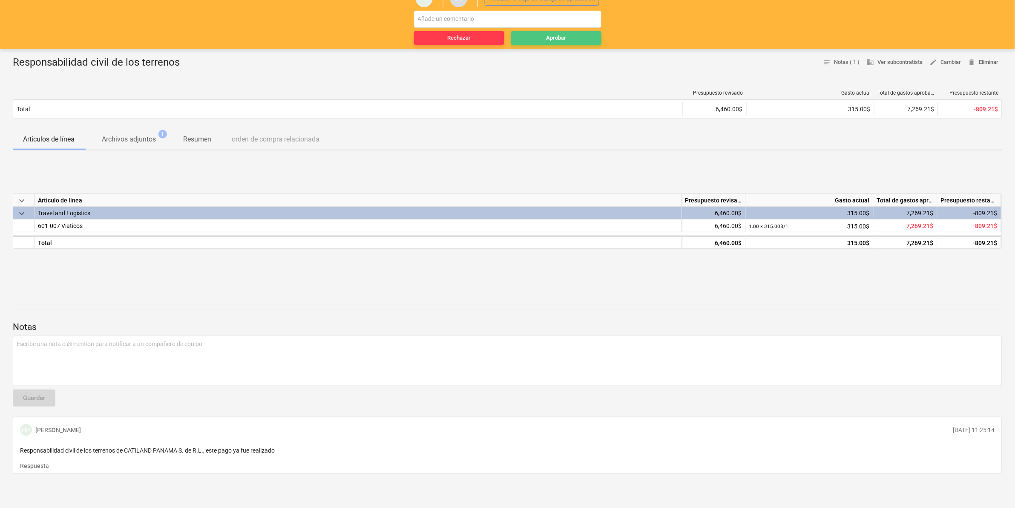
click at [544, 39] on span "Aprobar" at bounding box center [555, 38] width 83 height 10
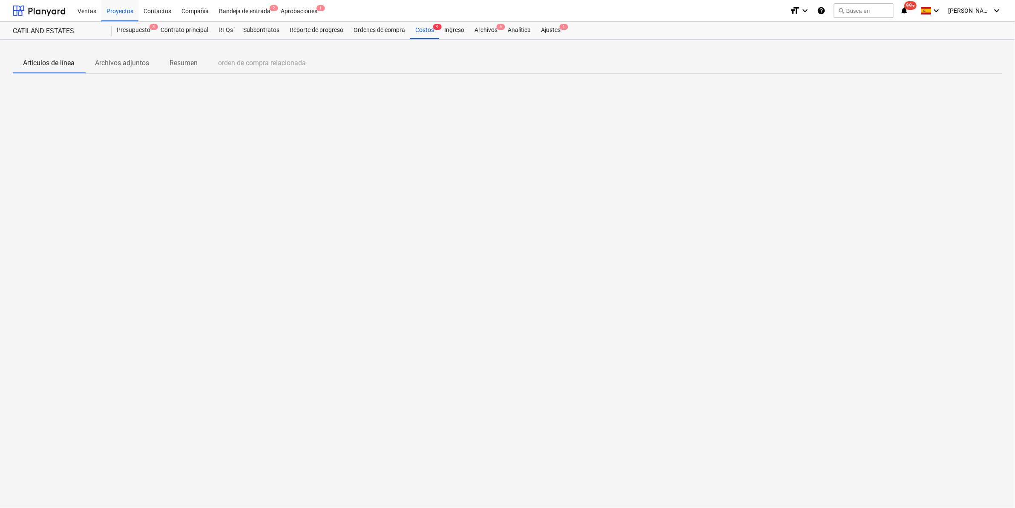
scroll to position [0, 0]
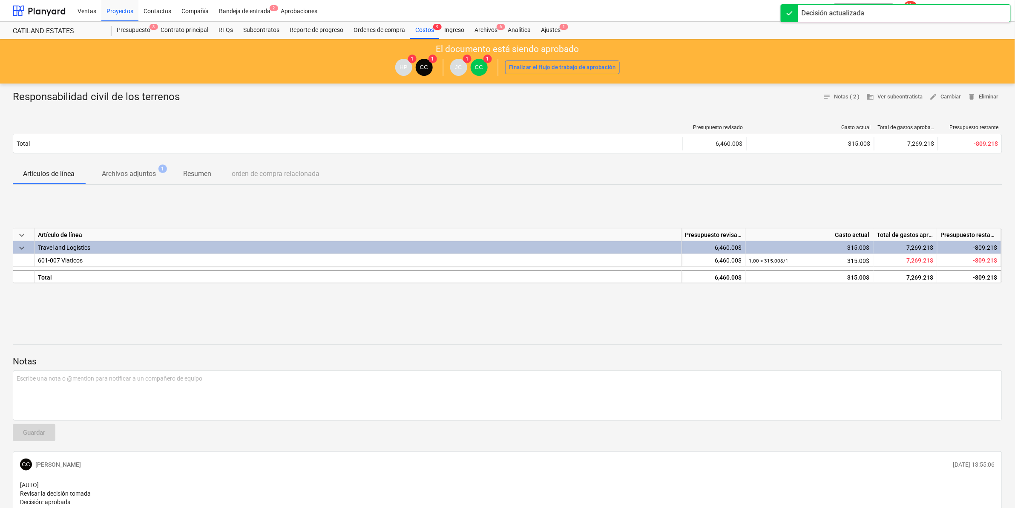
click at [367, 116] on div "Responsabilidad civil de los terrenos notes Notas ( 2 ) business Ver subcontrat…" at bounding box center [507, 351] width 1015 height 536
click at [567, 28] on span "1" at bounding box center [564, 27] width 9 height 6
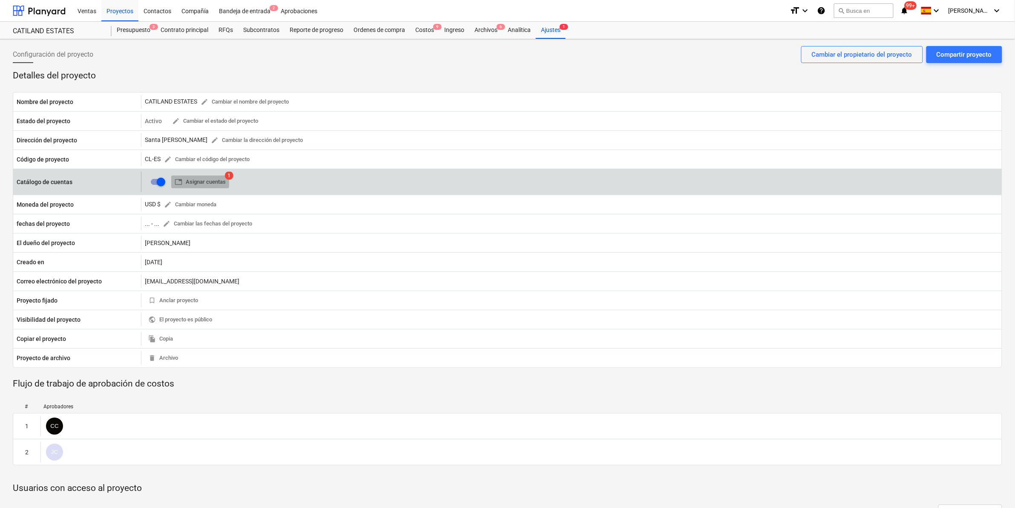
click at [224, 176] on button "table Asignar cuentas" at bounding box center [200, 181] width 58 height 13
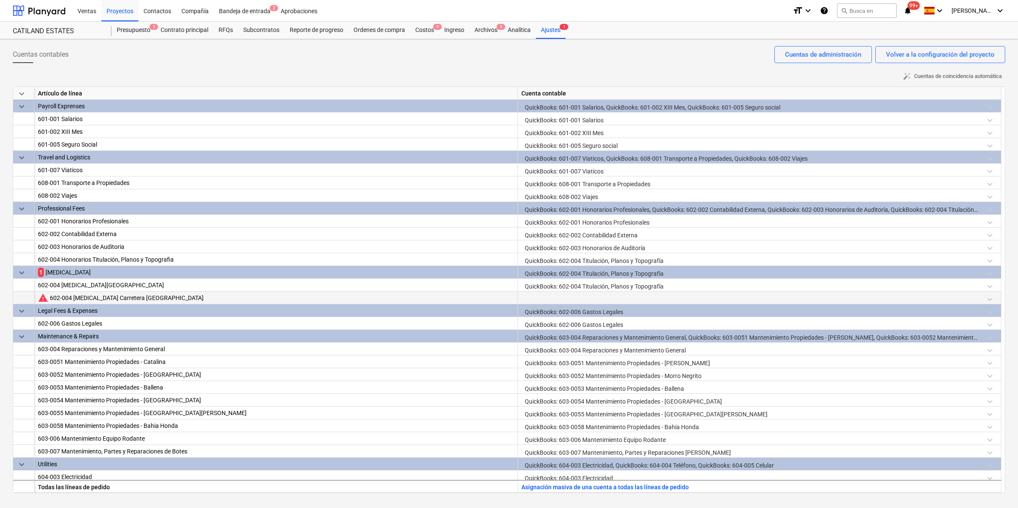
click at [41, 300] on span "warning" at bounding box center [43, 298] width 10 height 10
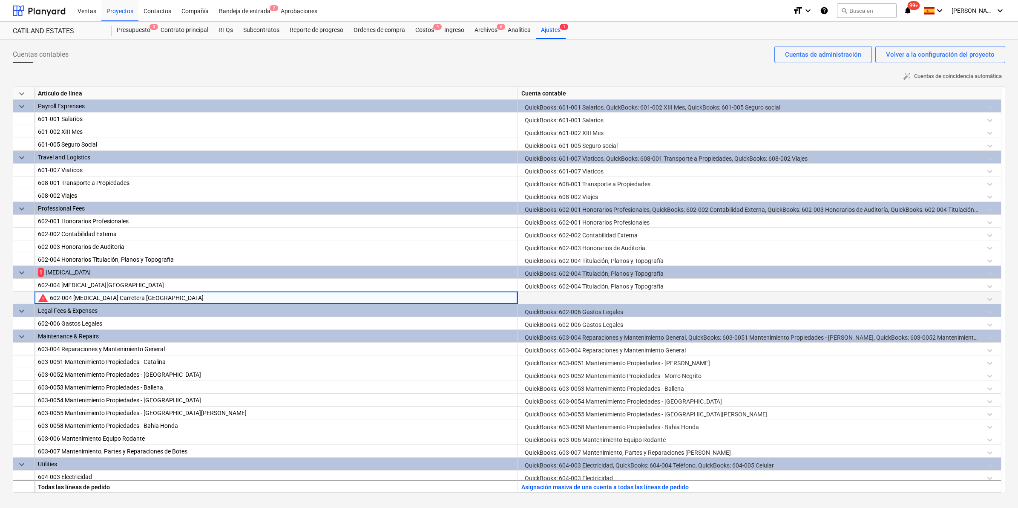
click at [71, 299] on div "602-004 [MEDICAL_DATA] Carretera [GEOGRAPHIC_DATA]" at bounding box center [282, 297] width 464 height 13
click at [560, 30] on span "1" at bounding box center [564, 27] width 9 height 6
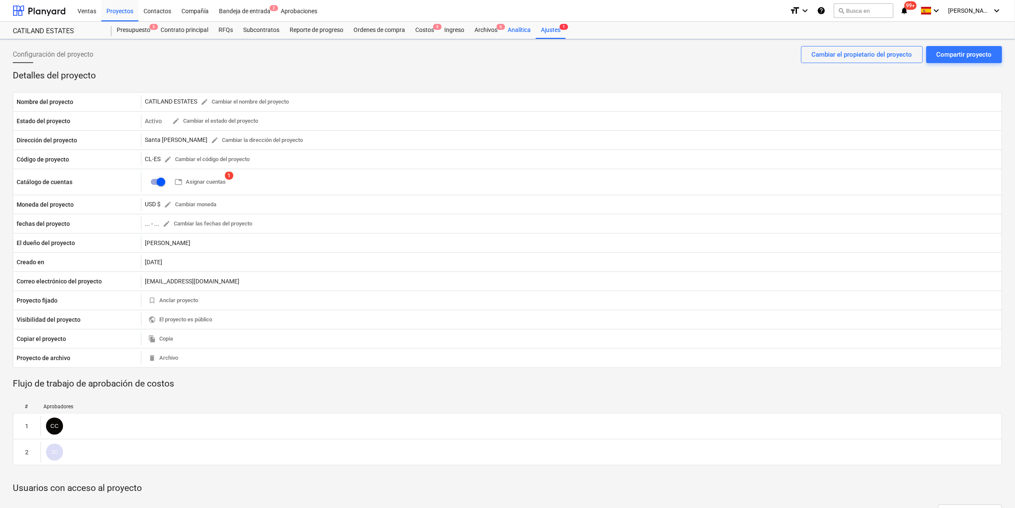
click at [503, 32] on div "Analítica" at bounding box center [519, 30] width 33 height 17
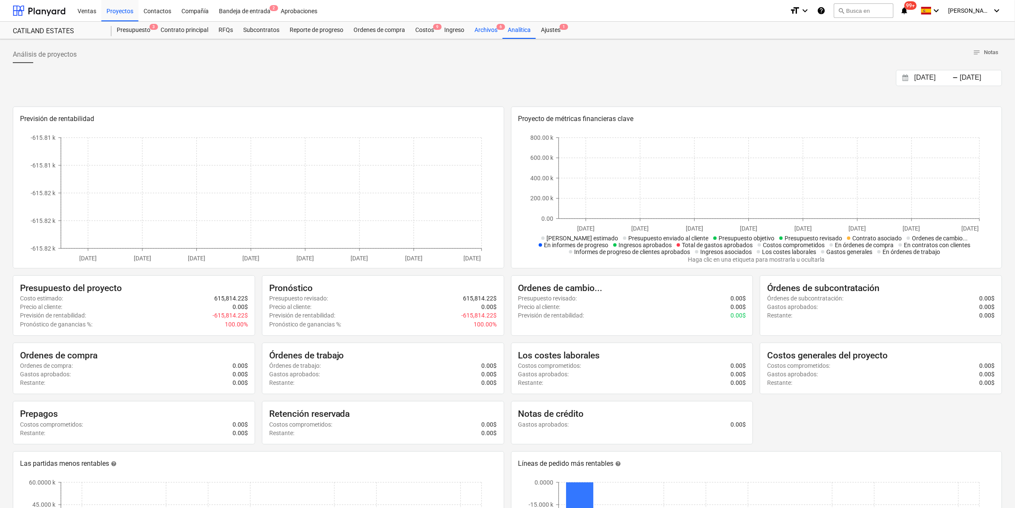
click at [483, 29] on div "Archivos 6" at bounding box center [485, 30] width 33 height 17
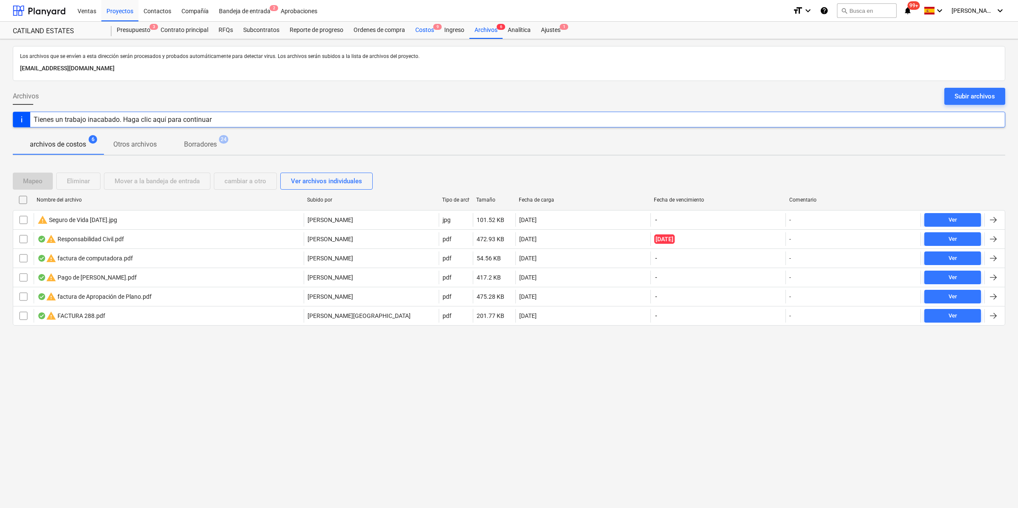
drag, startPoint x: 435, startPoint y: 29, endPoint x: 431, endPoint y: 30, distance: 4.4
click at [435, 29] on span "9" at bounding box center [437, 27] width 9 height 6
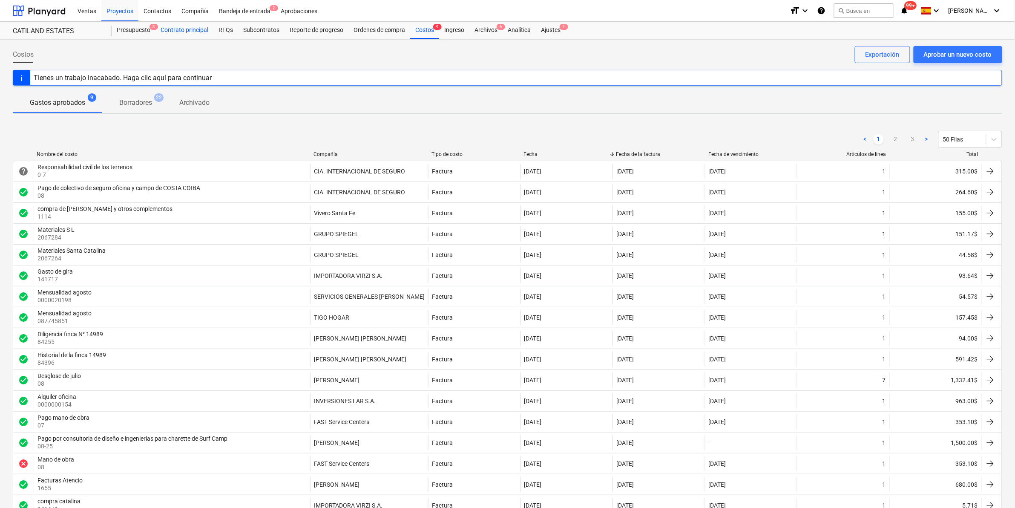
click at [156, 33] on div "Contrato principal" at bounding box center [184, 30] width 58 height 17
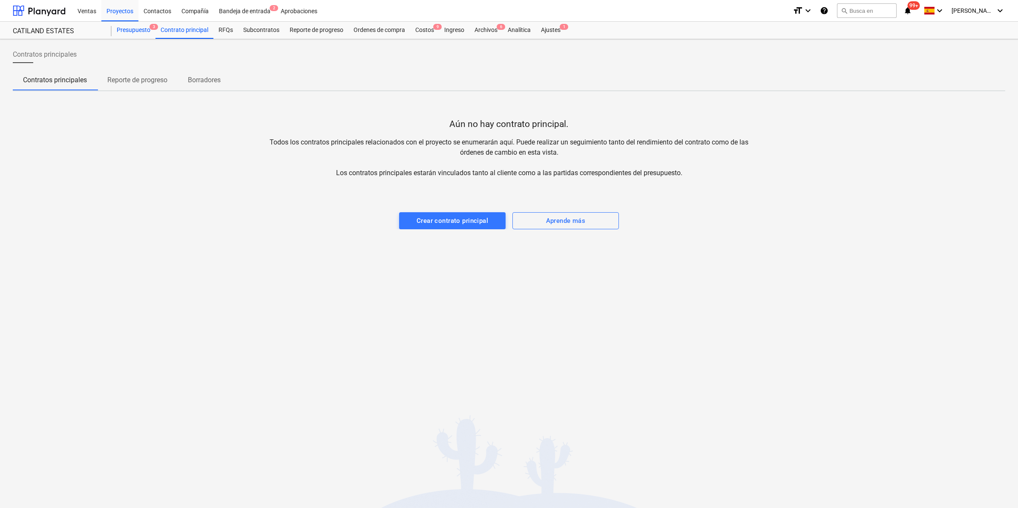
click at [145, 30] on div "Presupuesto 3" at bounding box center [134, 30] width 44 height 17
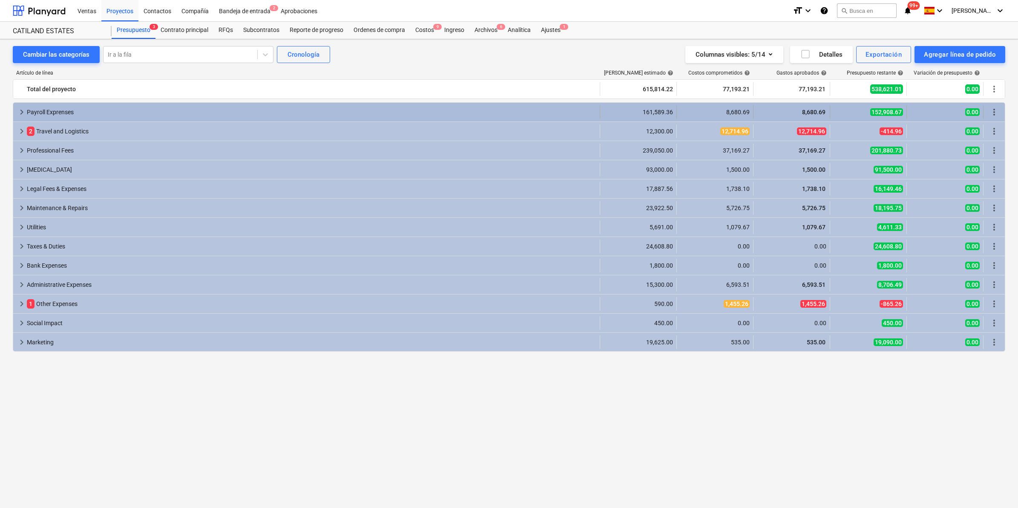
click at [21, 115] on span "keyboard_arrow_right" at bounding box center [22, 112] width 10 height 10
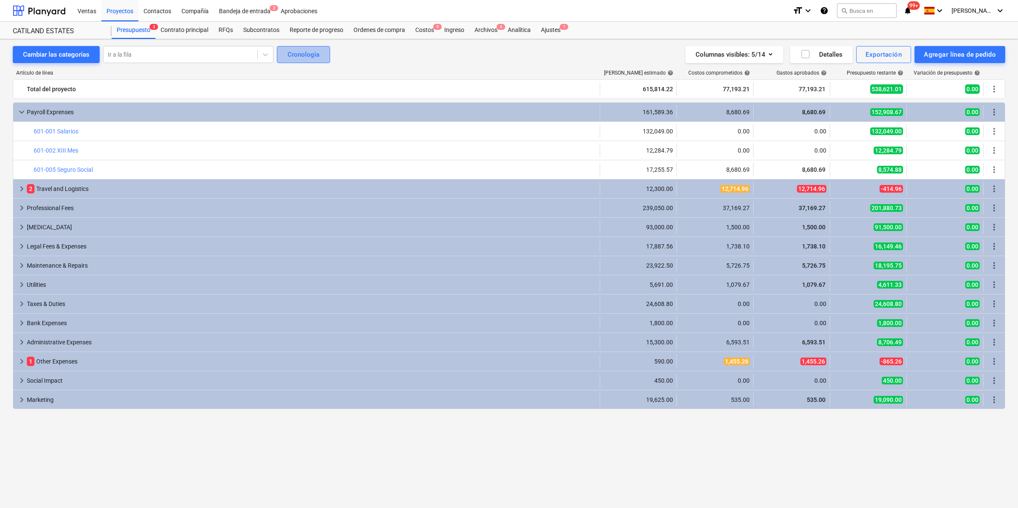
click at [326, 55] on button "Cronología" at bounding box center [303, 54] width 53 height 17
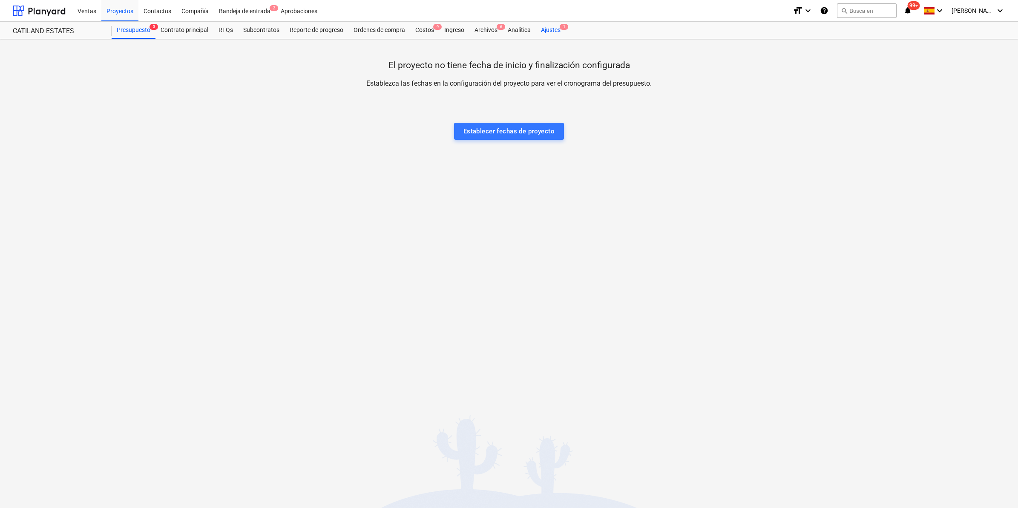
click at [555, 23] on div "Ajustes 1" at bounding box center [551, 30] width 30 height 17
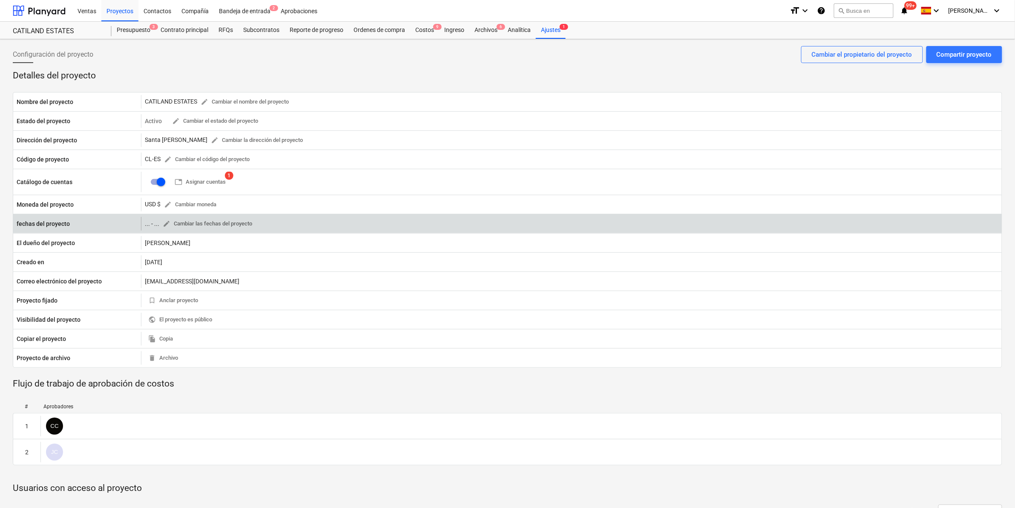
click at [157, 220] on div "... - ..." at bounding box center [152, 223] width 14 height 7
click at [161, 228] on button "edit Cambiar las fechas del proyecto" at bounding box center [207, 223] width 96 height 13
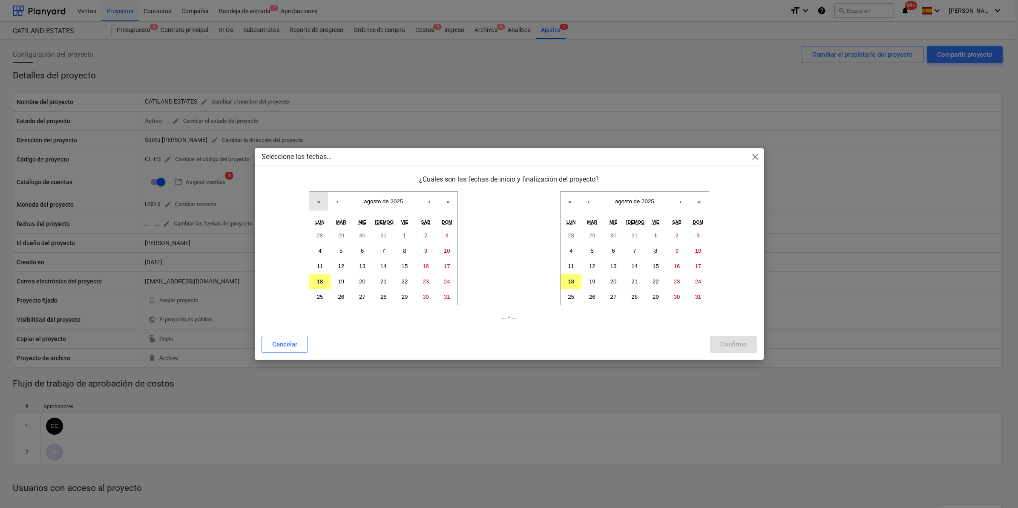
click at [316, 200] on button "«" at bounding box center [318, 201] width 19 height 19
click at [450, 196] on button "»" at bounding box center [448, 201] width 19 height 19
click at [337, 202] on button "‹" at bounding box center [337, 201] width 19 height 19
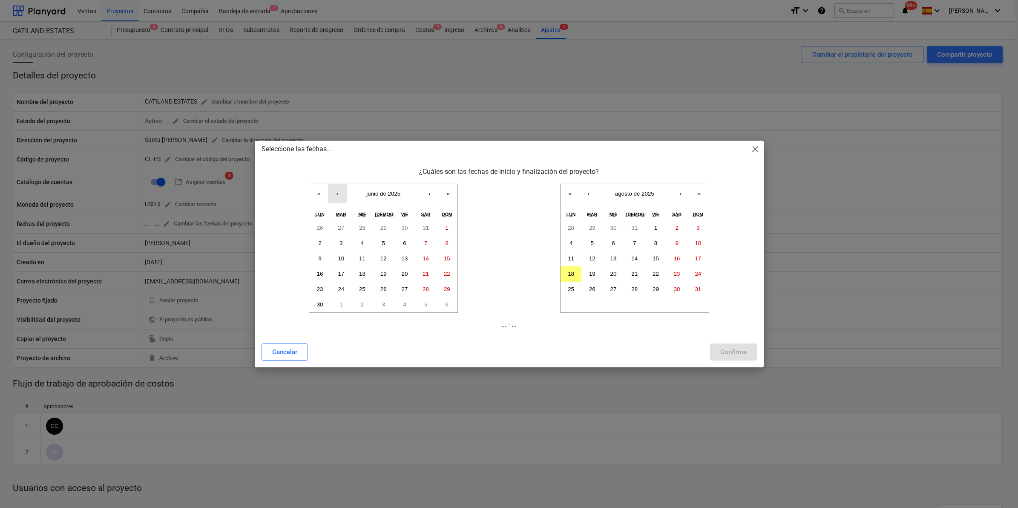
click at [337, 202] on button "‹" at bounding box center [337, 193] width 19 height 19
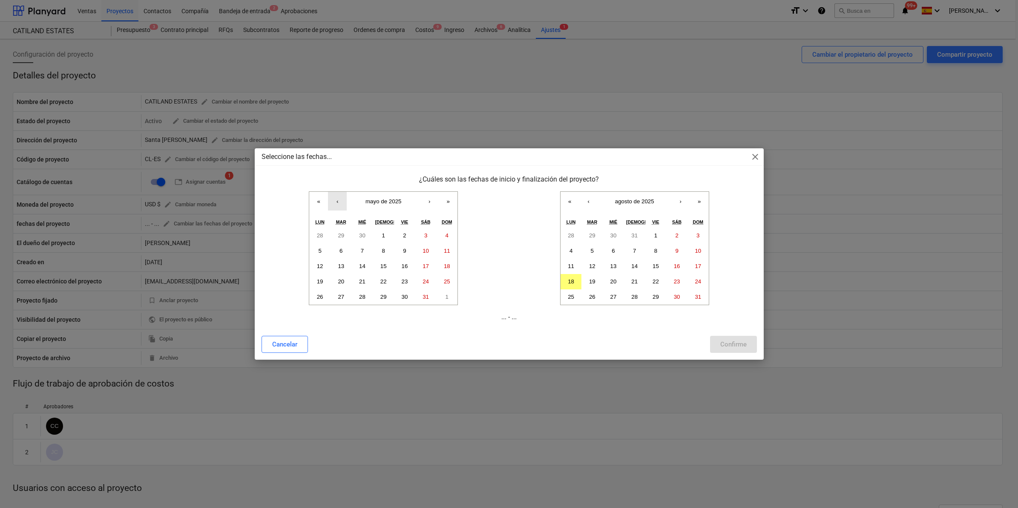
click at [337, 202] on button "‹" at bounding box center [337, 201] width 19 height 19
click at [343, 240] on button "1" at bounding box center [340, 235] width 21 height 15
click at [638, 235] on button "31" at bounding box center [634, 235] width 21 height 15
click at [732, 343] on div "Confirme" at bounding box center [733, 344] width 26 height 11
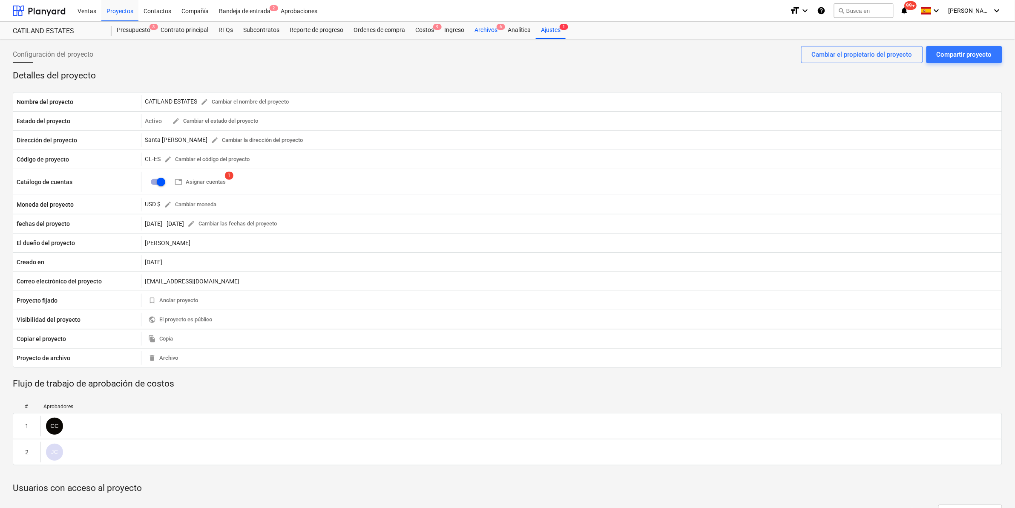
click at [497, 30] on div "Archivos 6" at bounding box center [485, 30] width 33 height 17
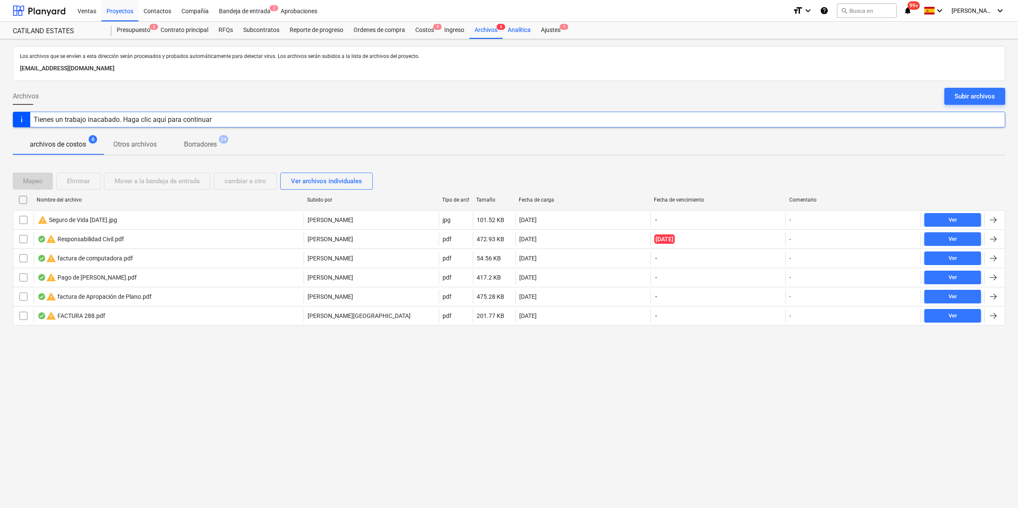
click at [529, 29] on div "Analítica" at bounding box center [519, 30] width 33 height 17
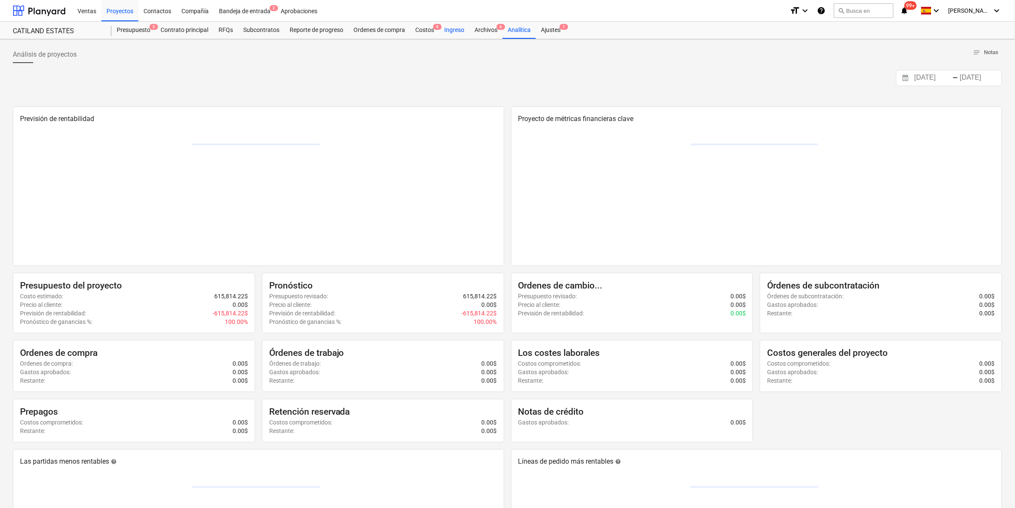
click at [446, 30] on div "Ingreso" at bounding box center [454, 30] width 30 height 17
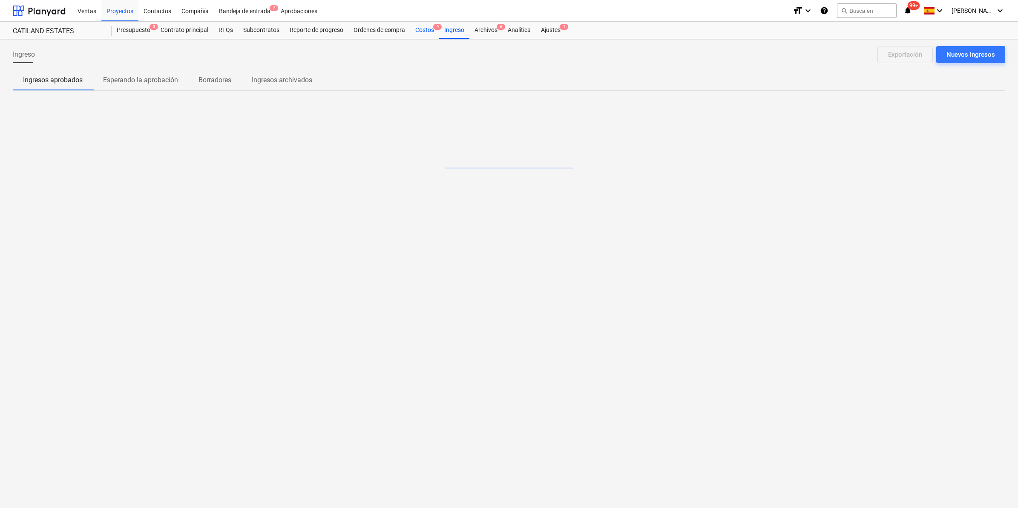
click at [418, 30] on div "Costos 9" at bounding box center [424, 30] width 29 height 17
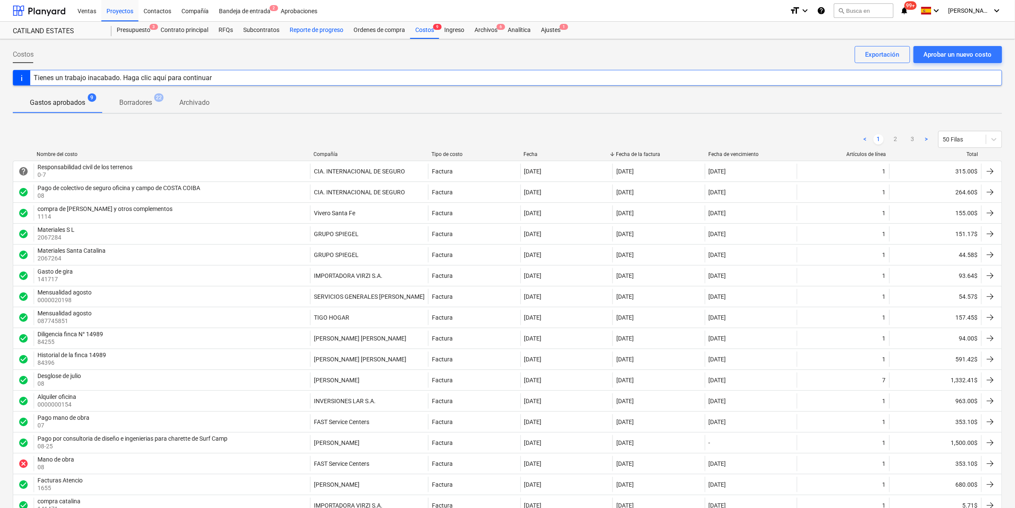
click at [325, 30] on div "Reporte de progreso" at bounding box center [316, 30] width 64 height 17
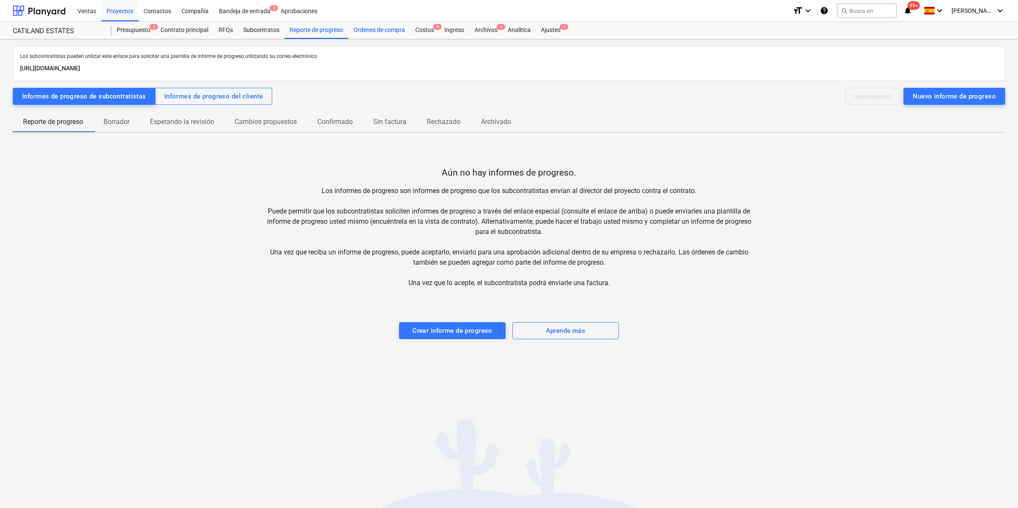
click at [376, 26] on div "Ordenes de compra" at bounding box center [379, 30] width 62 height 17
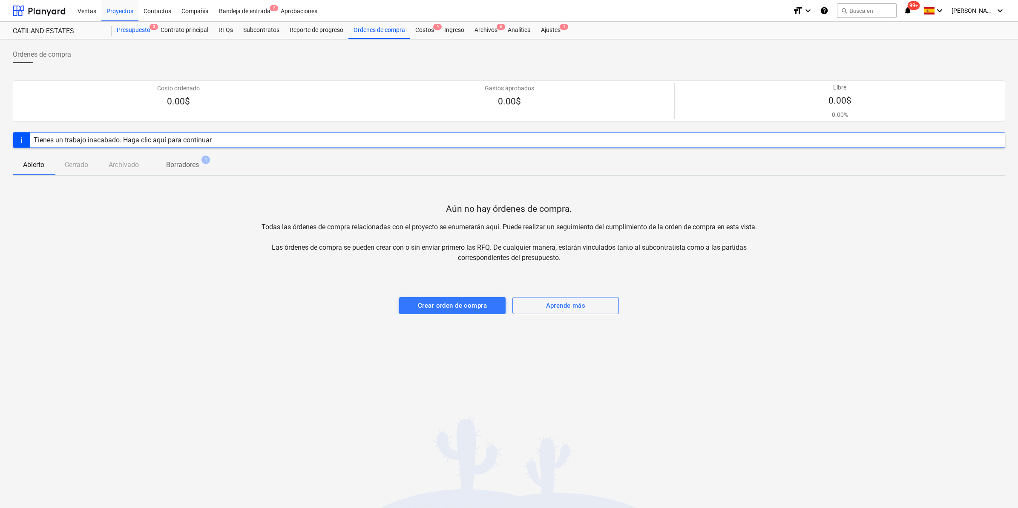
click at [139, 33] on div "Presupuesto 3" at bounding box center [134, 30] width 44 height 17
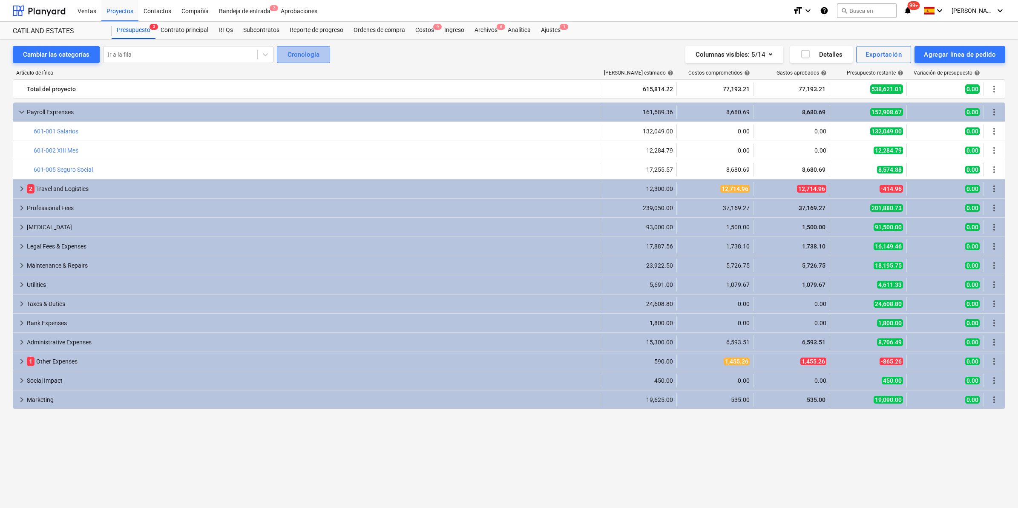
click at [299, 56] on div "Cronología" at bounding box center [303, 54] width 32 height 11
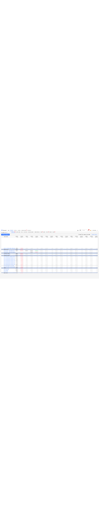
scroll to position [0, 29]
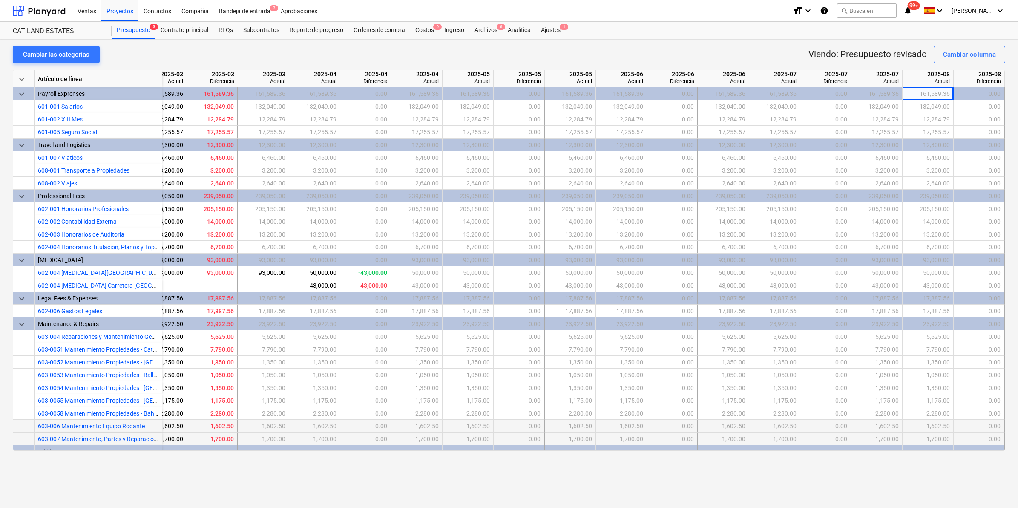
click at [622, 441] on div "1,700.00" at bounding box center [621, 438] width 44 height 13
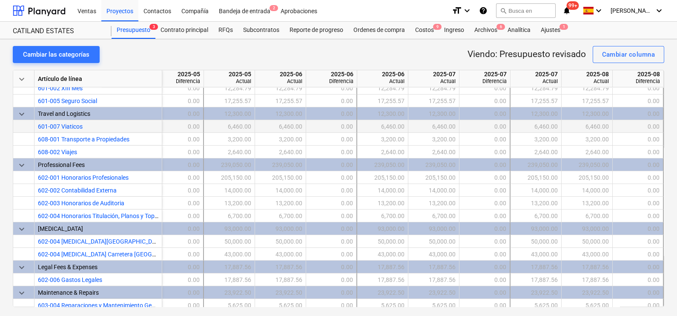
scroll to position [0, 370]
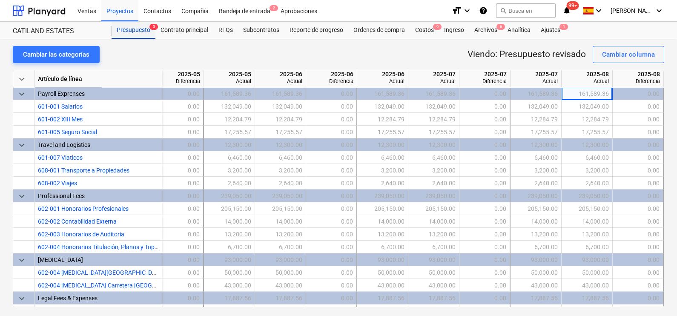
click at [98, 32] on div "Presupuesto 3" at bounding box center [134, 30] width 44 height 17
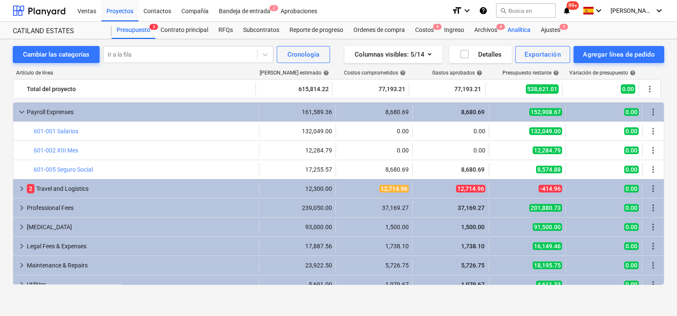
click at [98, 29] on div "Analítica" at bounding box center [519, 30] width 33 height 17
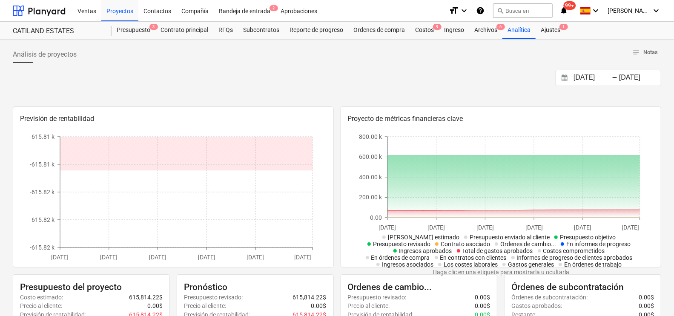
click at [98, 79] on icon "Interact with the calendar and add the check-in date for your trip." at bounding box center [565, 78] width 6 height 6
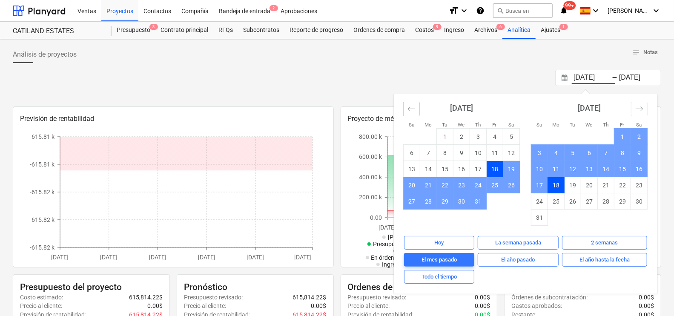
click at [98, 110] on icon "Move backward to switch to the previous month." at bounding box center [412, 109] width 8 height 8
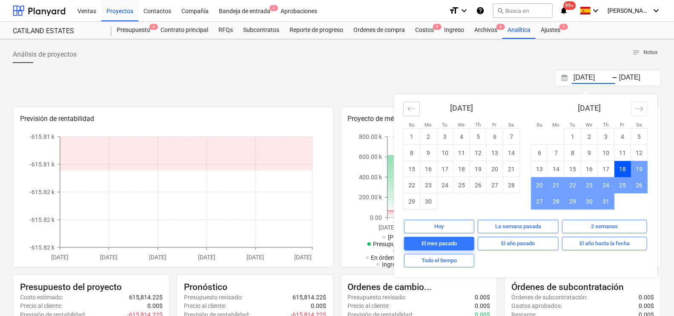
click at [98, 110] on icon "Move backward to switch to the previous month." at bounding box center [412, 109] width 8 height 8
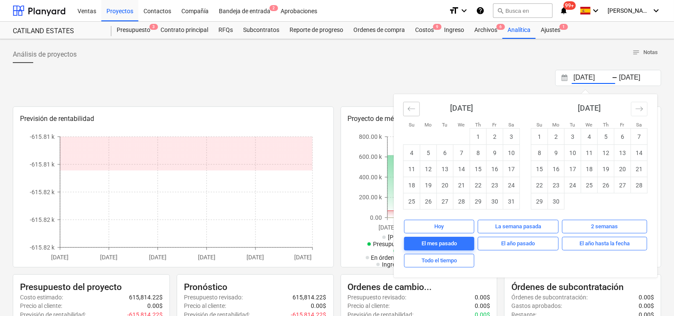
click at [98, 108] on icon "Move backward to switch to the previous month." at bounding box center [412, 109] width 8 height 8
click at [98, 133] on td "1" at bounding box center [445, 137] width 17 height 16
type input "01.04.2025"
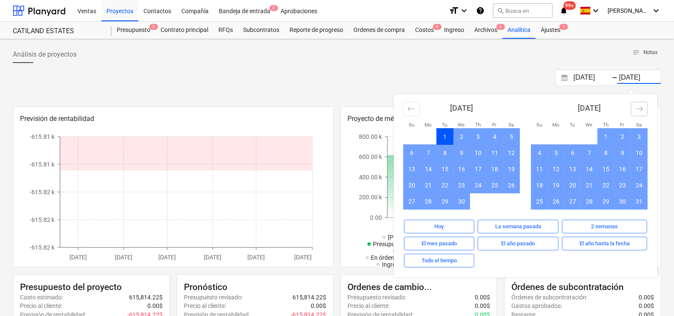
click at [98, 110] on icon "Move forward to switch to the next month." at bounding box center [639, 109] width 8 height 8
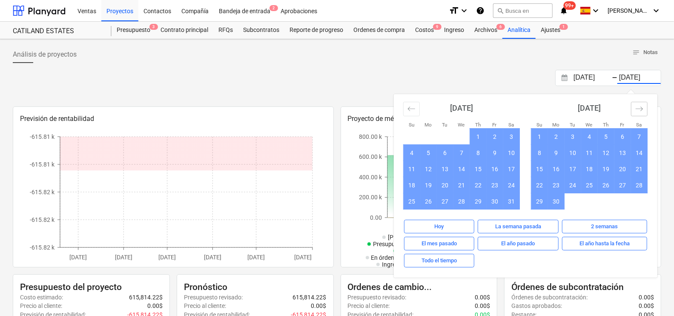
click at [98, 109] on icon "Move forward to switch to the next month." at bounding box center [639, 109] width 8 height 8
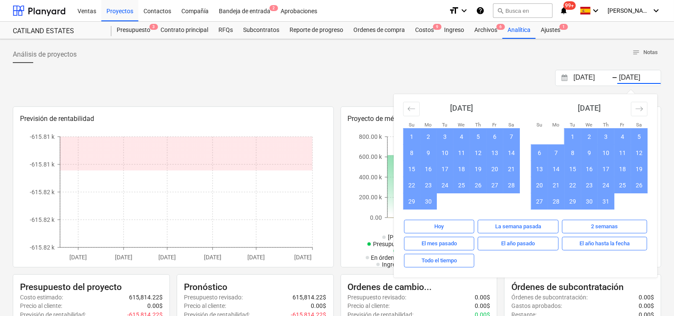
click at [98, 198] on td "31" at bounding box center [606, 201] width 17 height 16
type input "31.07.2025"
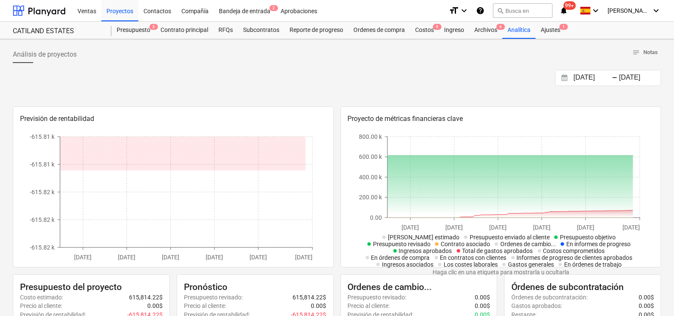
click at [98, 60] on div "Análisis de proyectos notes Notas" at bounding box center [337, 54] width 649 height 17
click at [50, 55] on span "Análisis de proyectos" at bounding box center [45, 54] width 64 height 10
click at [98, 37] on div "Presupuesto 3" at bounding box center [134, 30] width 44 height 17
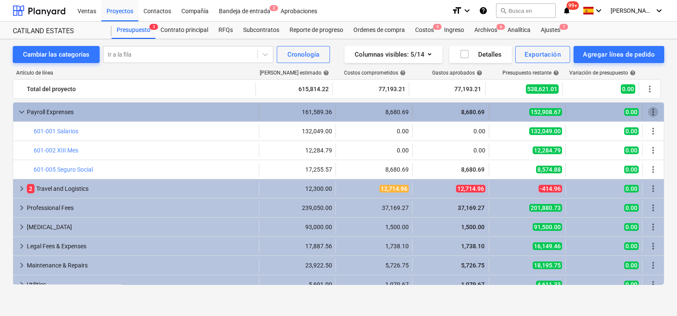
click at [98, 111] on span "more_vert" at bounding box center [653, 112] width 10 height 10
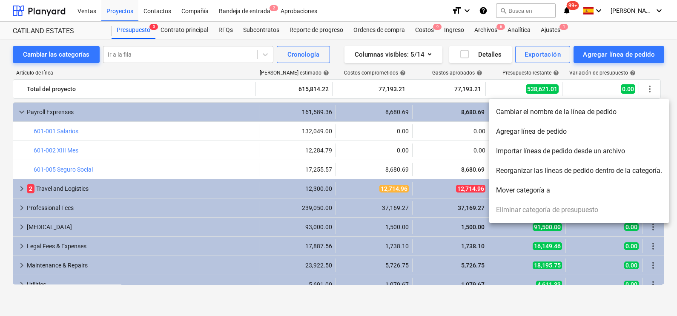
click at [98, 76] on div at bounding box center [338, 158] width 677 height 316
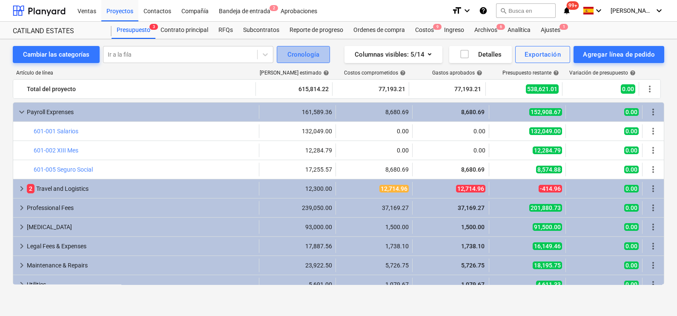
click at [98, 57] on div "Cronología" at bounding box center [303, 54] width 32 height 11
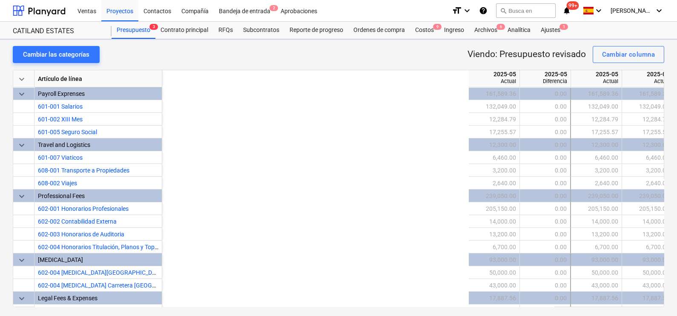
scroll to position [0, 370]
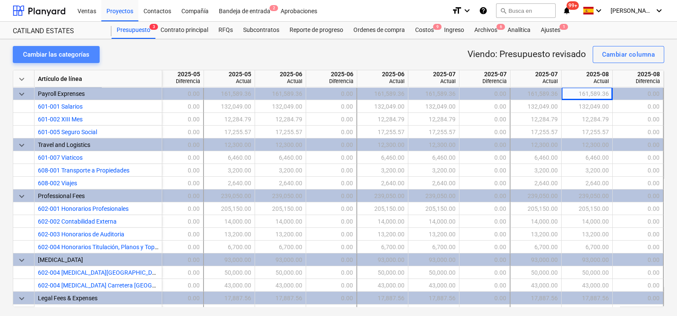
click at [89, 55] on button "Cambiar las categorías" at bounding box center [56, 54] width 87 height 17
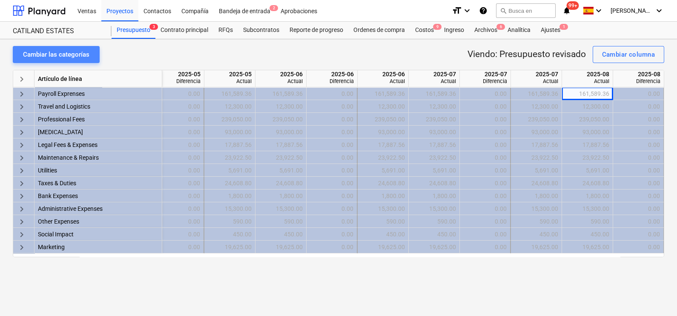
click at [89, 55] on button "Cambiar las categorías" at bounding box center [56, 54] width 87 height 17
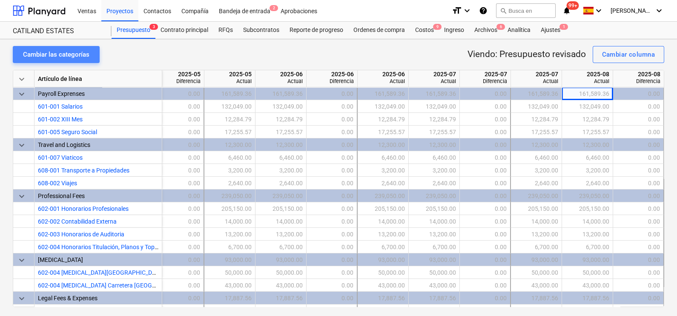
click at [89, 55] on button "Cambiar las categorías" at bounding box center [56, 54] width 87 height 17
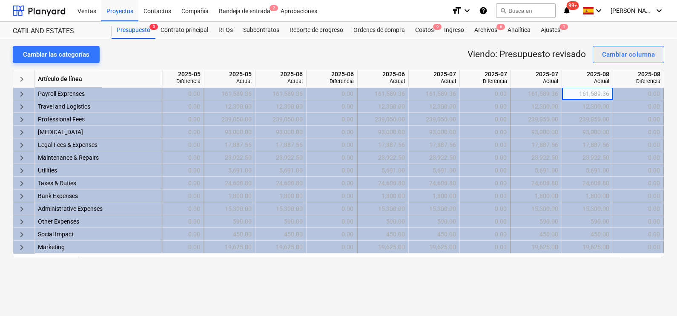
click at [98, 51] on div "Cambiar columna" at bounding box center [628, 54] width 53 height 11
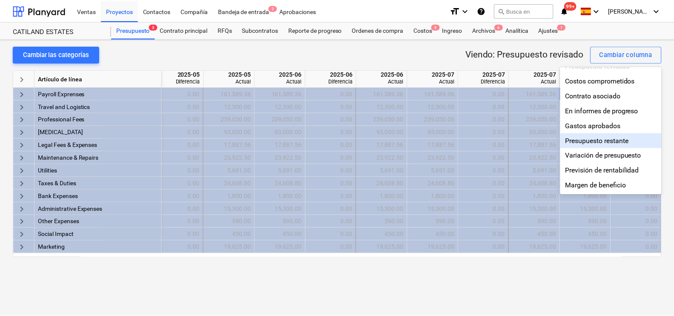
scroll to position [0, 0]
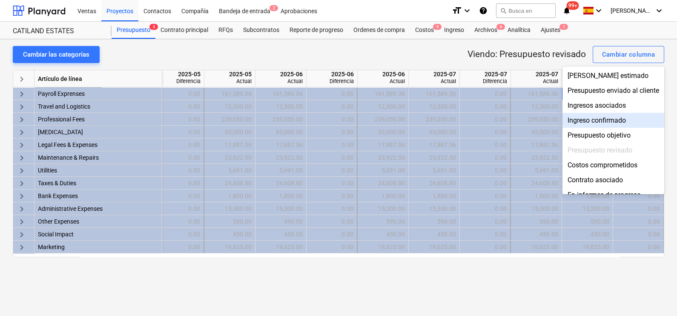
click at [98, 47] on div at bounding box center [338, 158] width 677 height 316
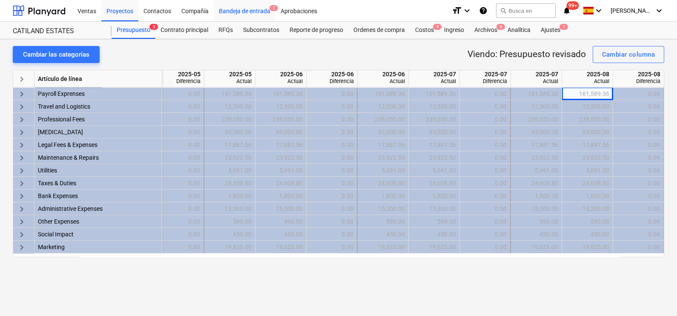
click at [98, 12] on div "Bandeja de entrada 2" at bounding box center [245, 11] width 62 height 22
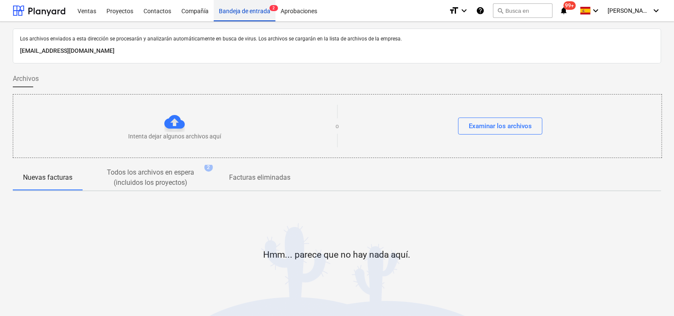
click at [98, 11] on div "Bandeja de entrada 2" at bounding box center [245, 11] width 62 height 22
click at [98, 180] on p "Todos los archivos en espera (incluidos los proyectos)" at bounding box center [151, 177] width 102 height 20
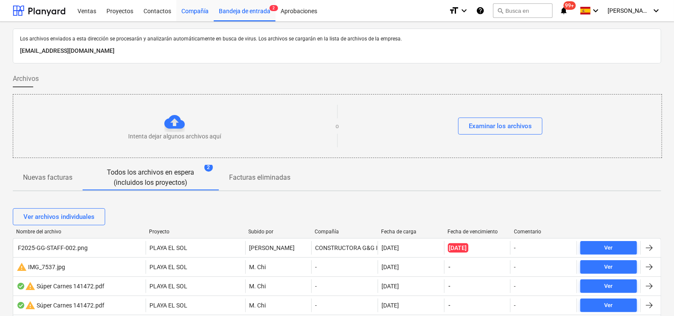
click at [98, 11] on div "Compañía" at bounding box center [194, 11] width 37 height 22
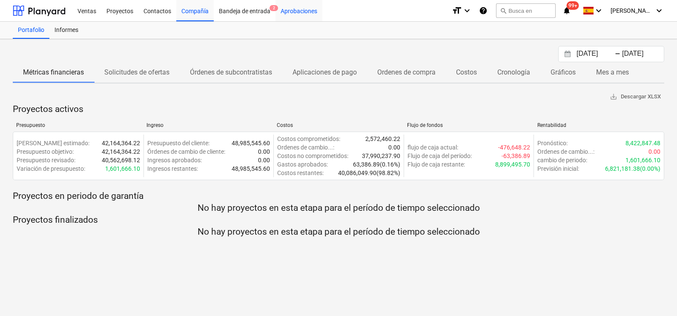
click at [98, 7] on div "Aprobaciones" at bounding box center [299, 11] width 47 height 22
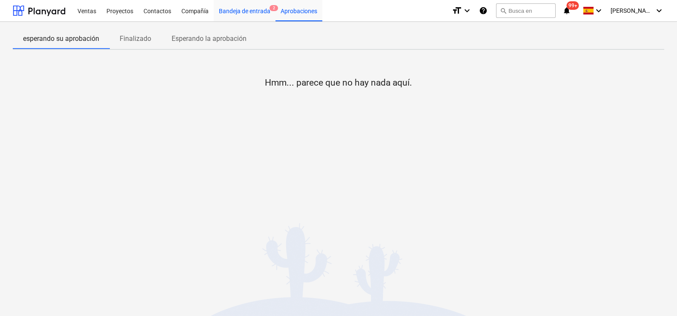
click at [98, 7] on div "Bandeja de entrada 2" at bounding box center [245, 11] width 62 height 22
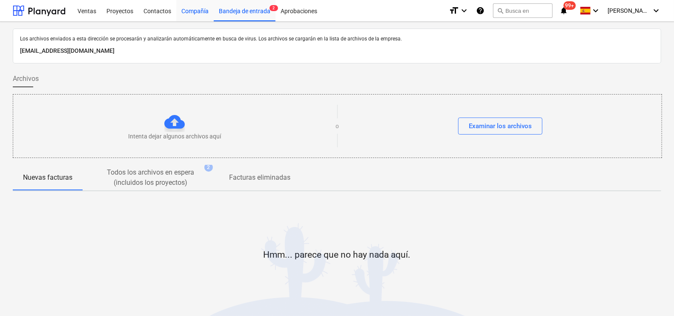
click at [98, 13] on div "Compañía" at bounding box center [194, 11] width 37 height 22
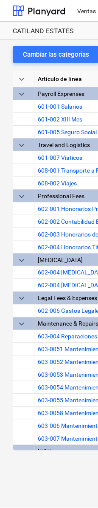
scroll to position [0, 29]
